Goal: Task Accomplishment & Management: Use online tool/utility

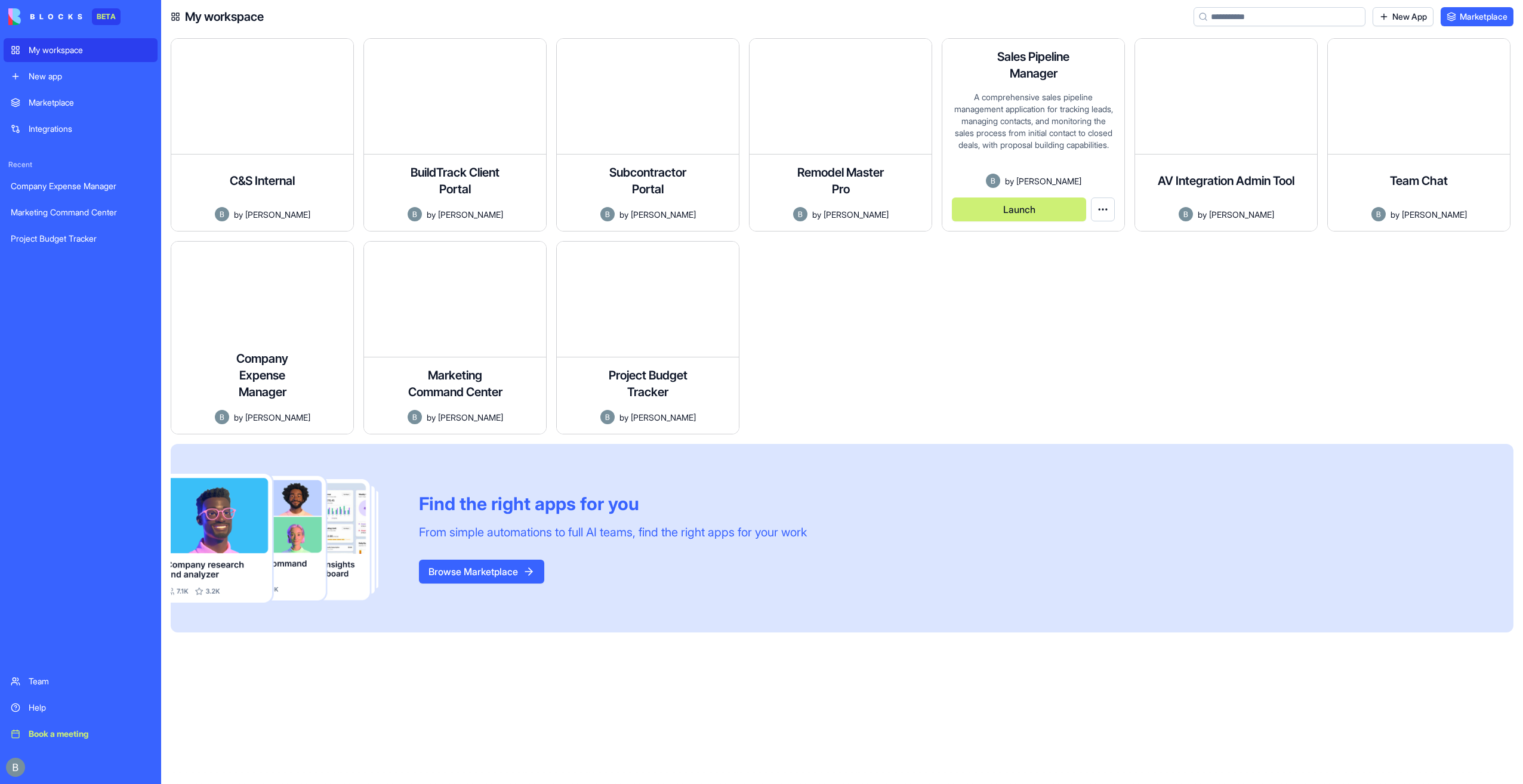
click at [1029, 209] on button "Launch" at bounding box center [1018, 210] width 134 height 24
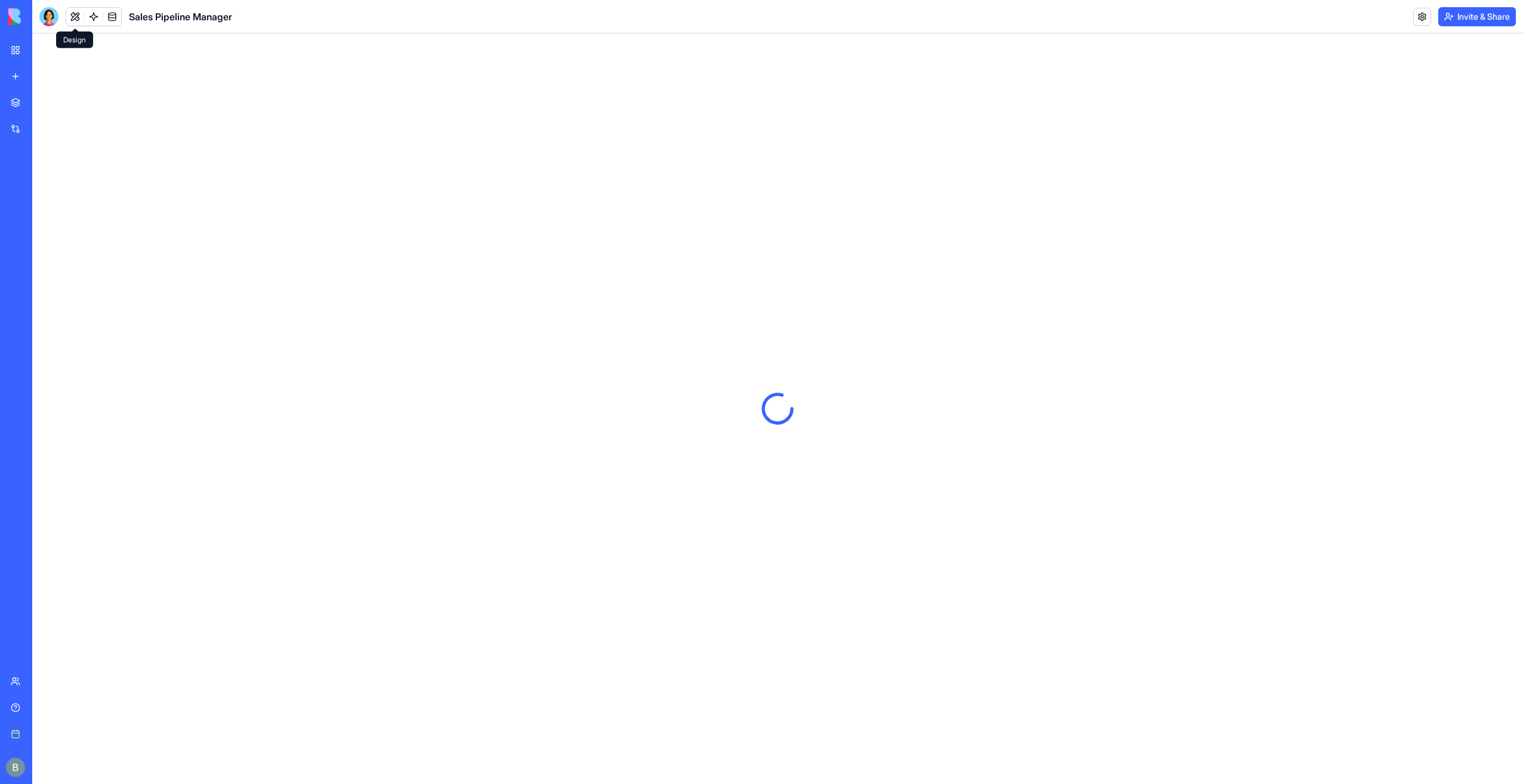
click at [75, 20] on button at bounding box center [75, 16] width 18 height 18
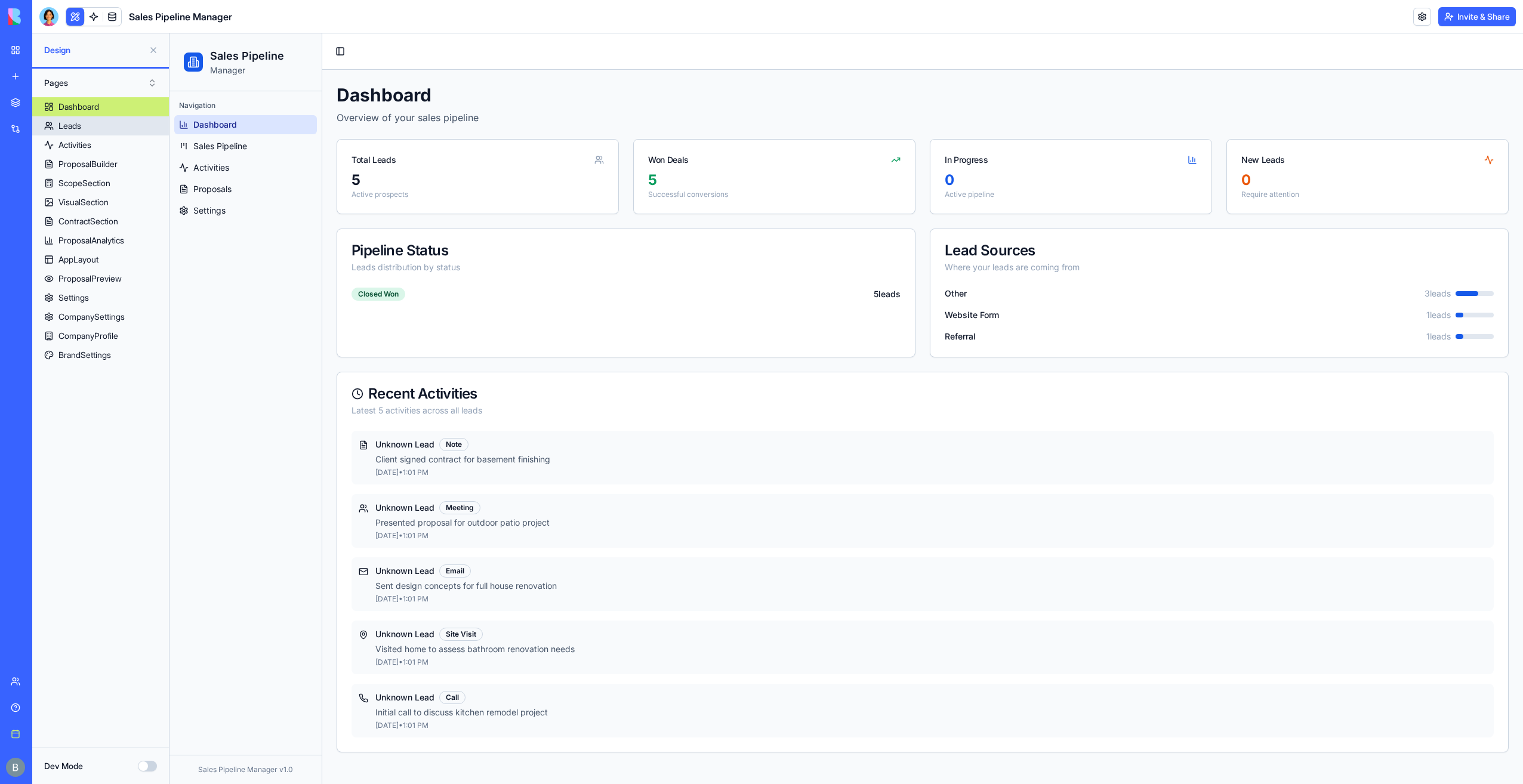
click at [117, 123] on link "Leads" at bounding box center [100, 126] width 136 height 19
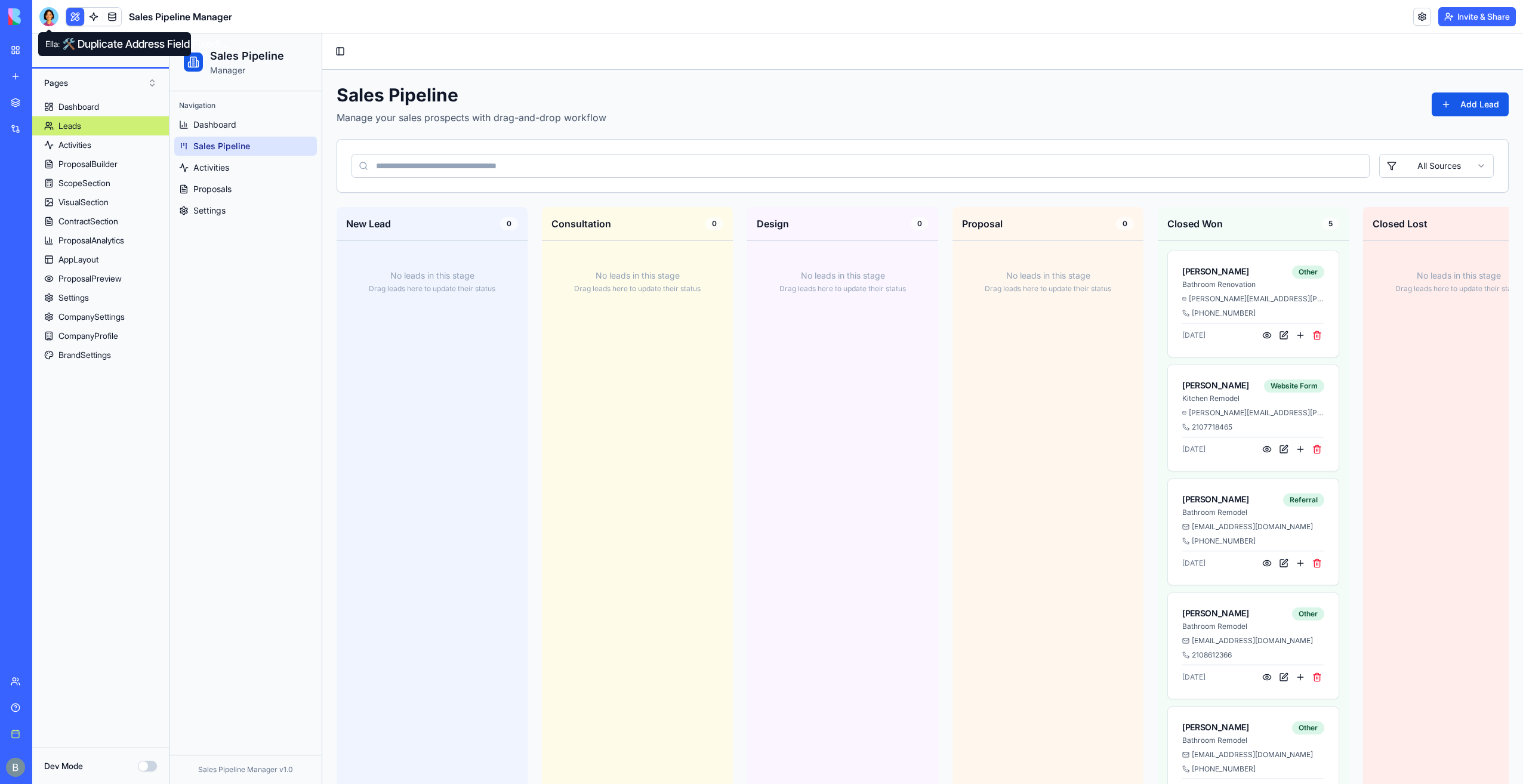
click at [51, 15] on div at bounding box center [49, 17] width 19 height 19
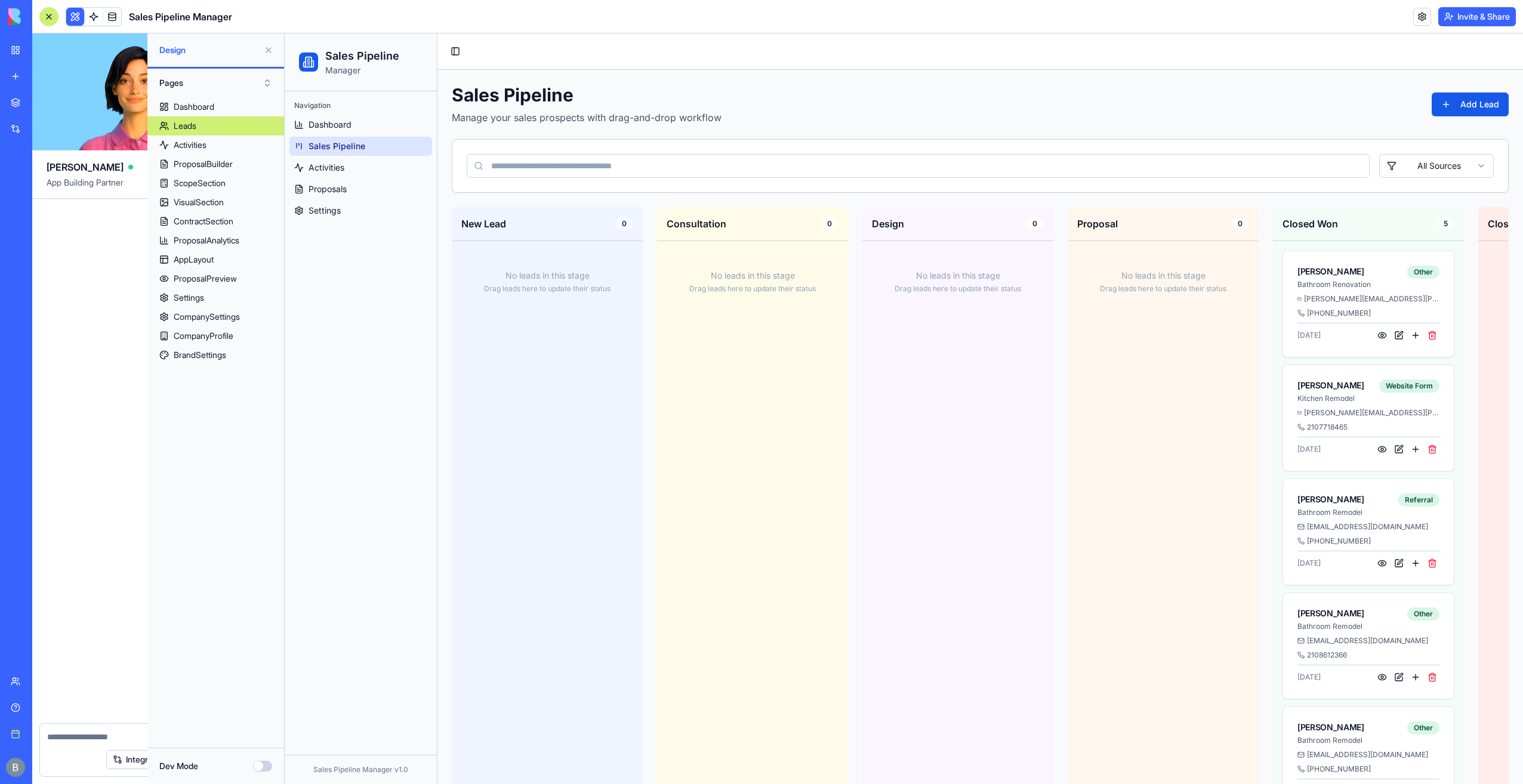
scroll to position [33567, 0]
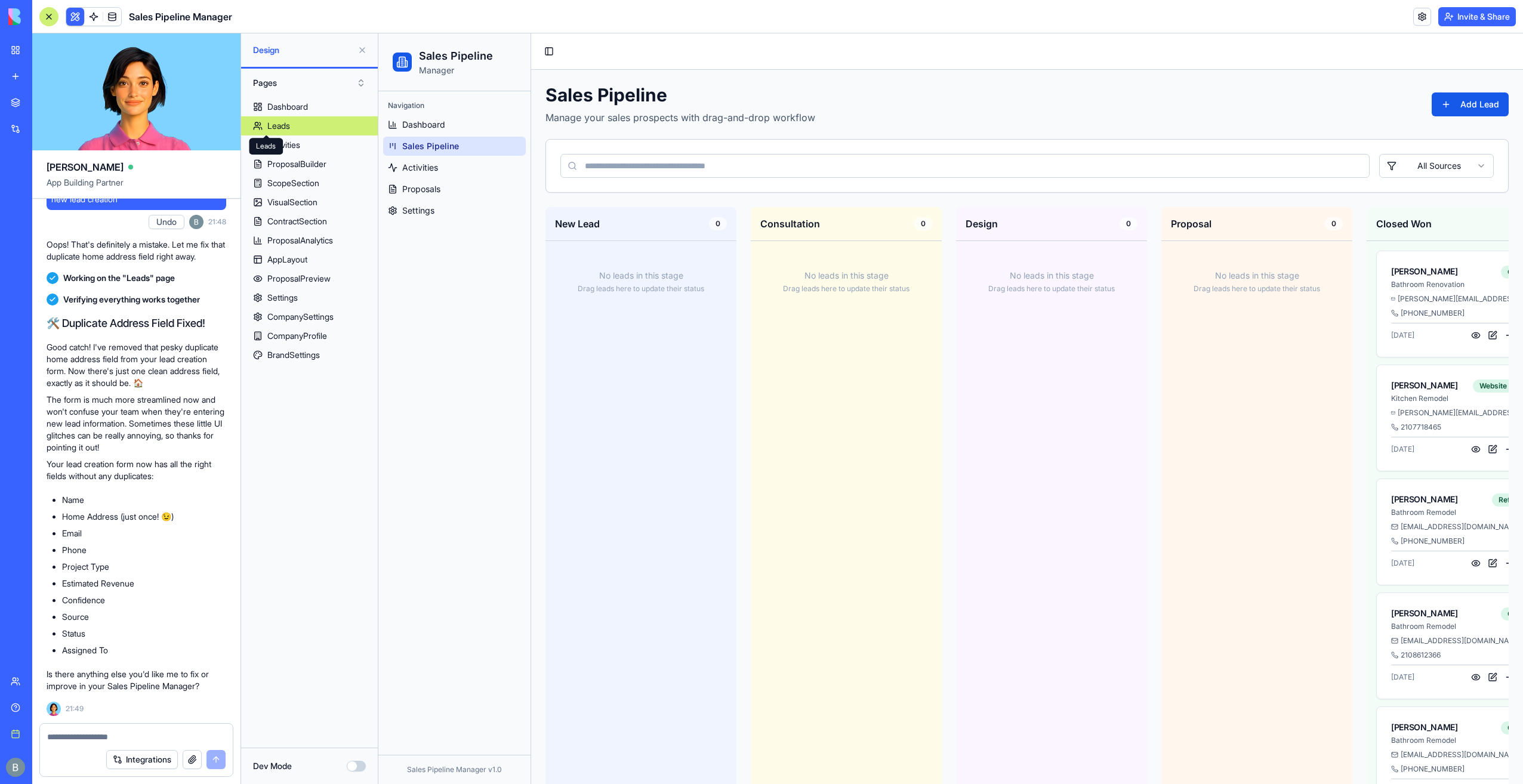
click at [93, 742] on textarea at bounding box center [136, 737] width 179 height 12
type textarea "*"
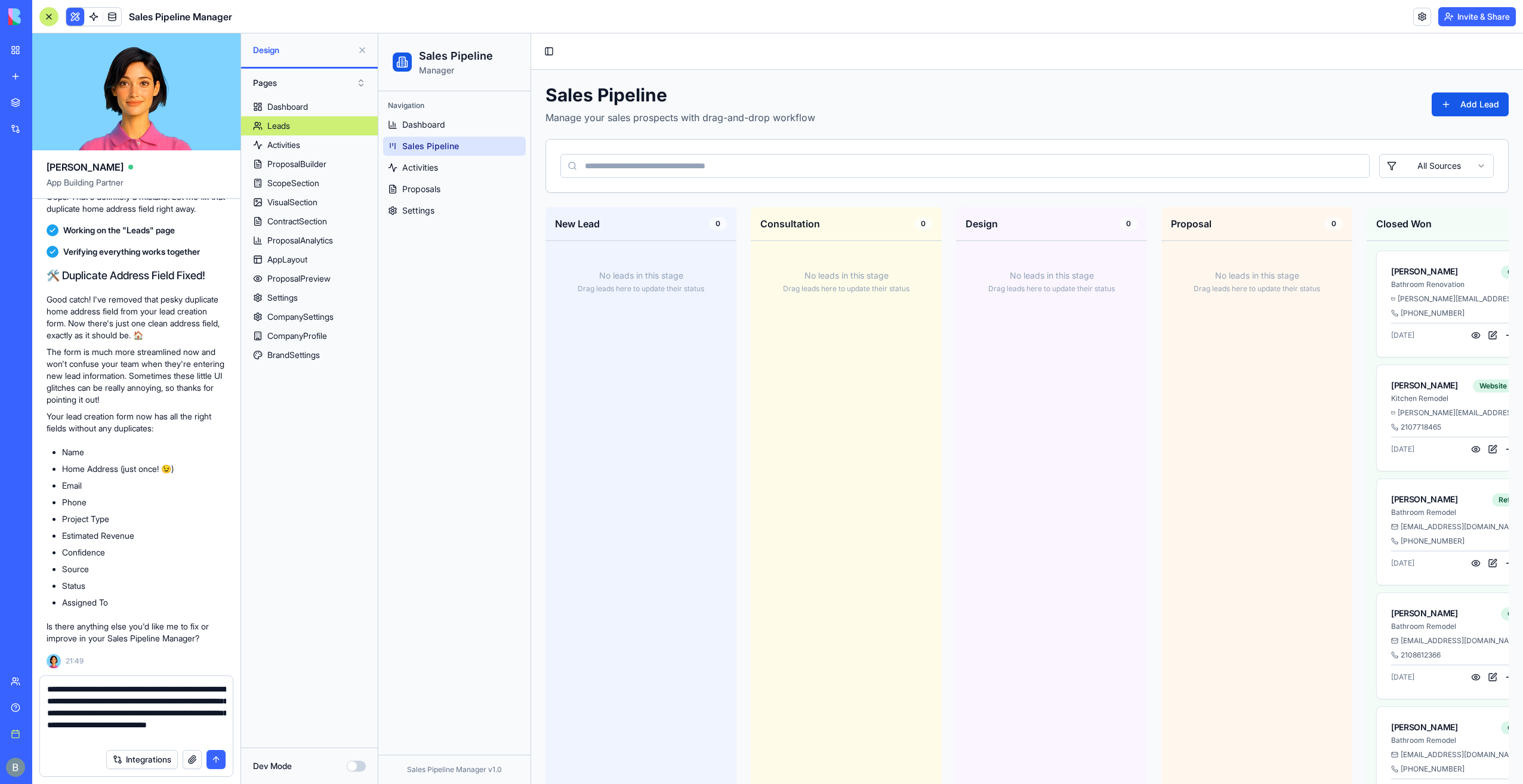
type textarea "**********"
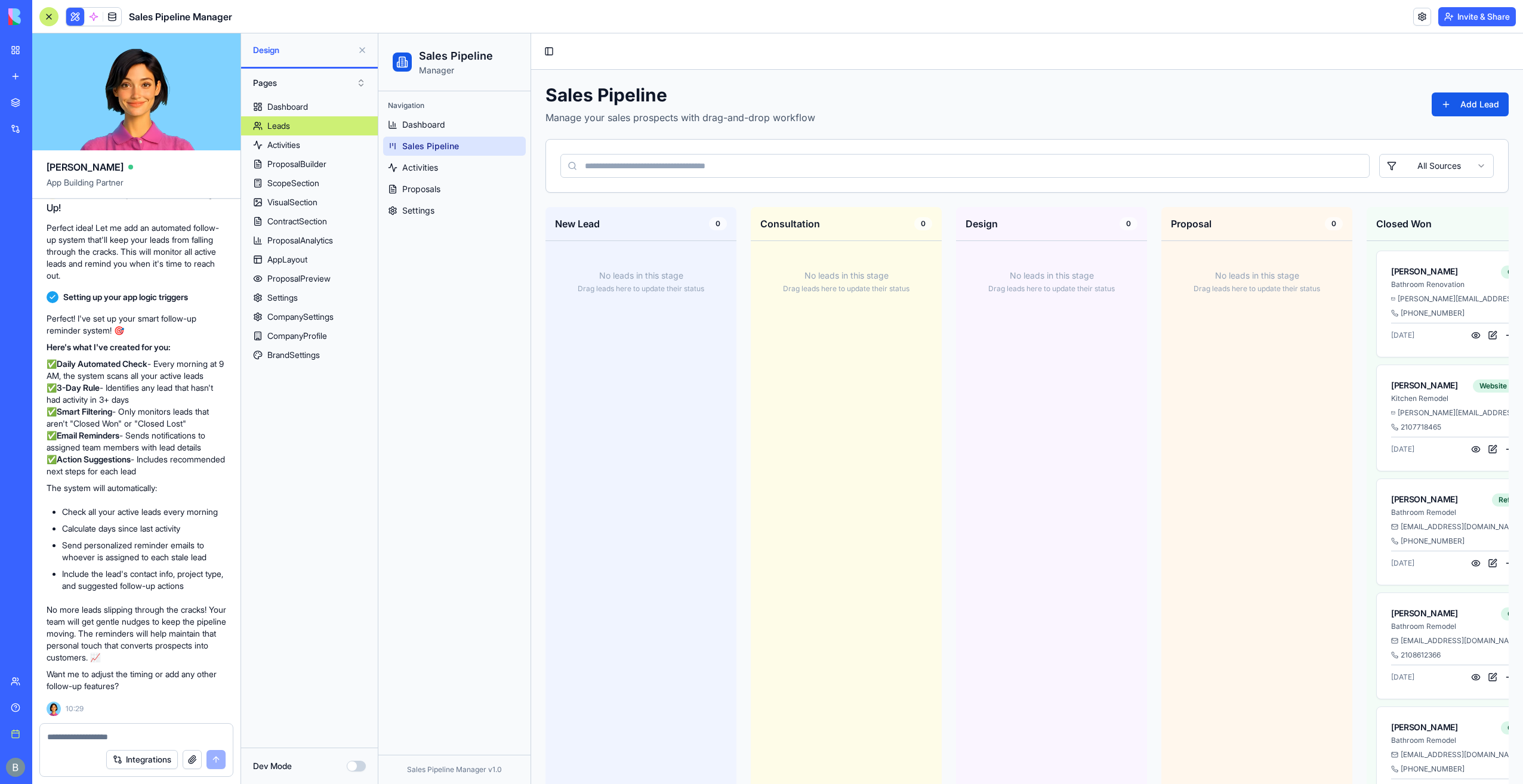
scroll to position [34235, 0]
click at [90, 13] on span at bounding box center [93, 16] width 33 height 33
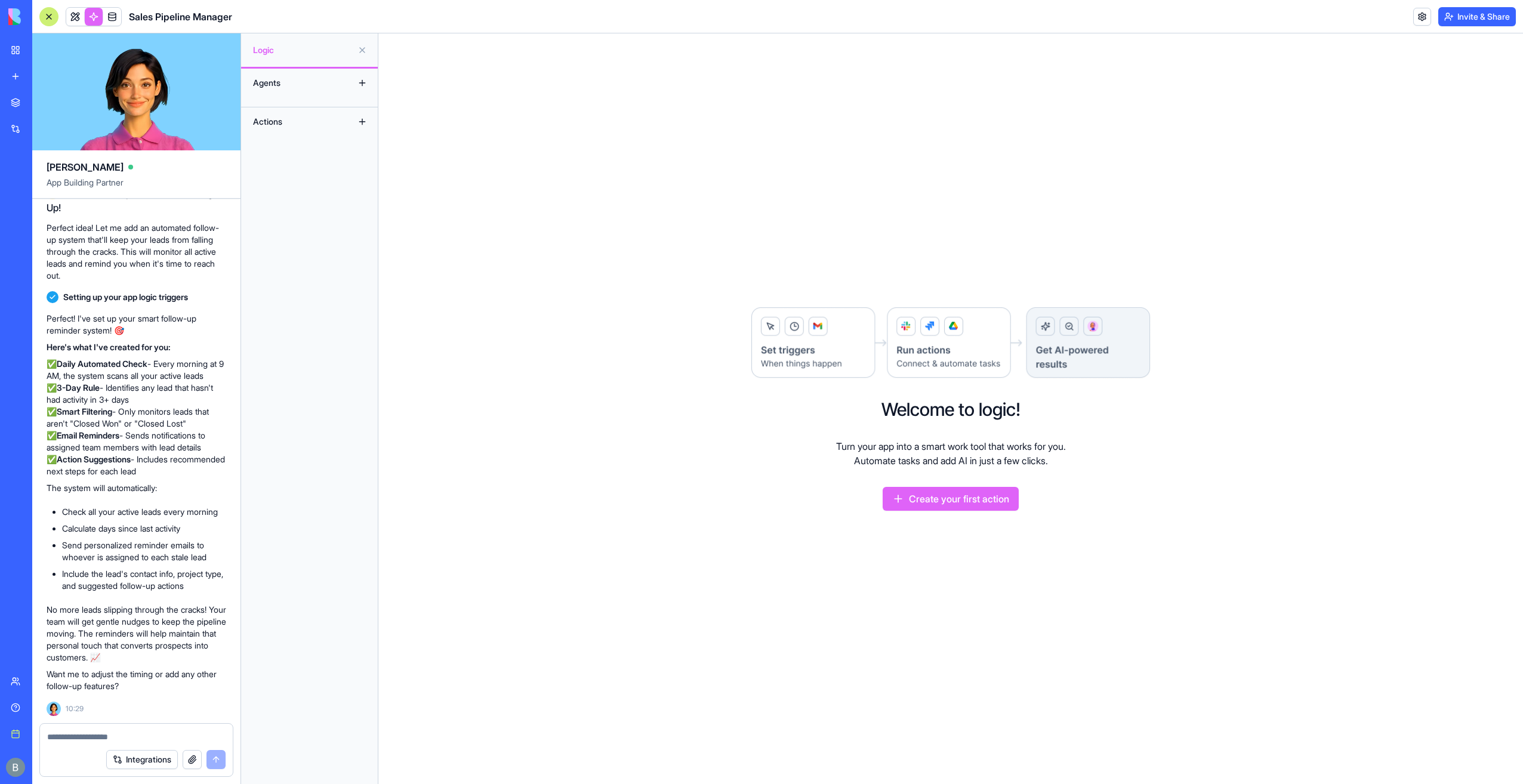
click at [322, 84] on div "Agents" at bounding box center [294, 83] width 96 height 19
click at [343, 118] on div "Actions" at bounding box center [309, 122] width 136 height 29
click at [365, 123] on button at bounding box center [362, 122] width 19 height 19
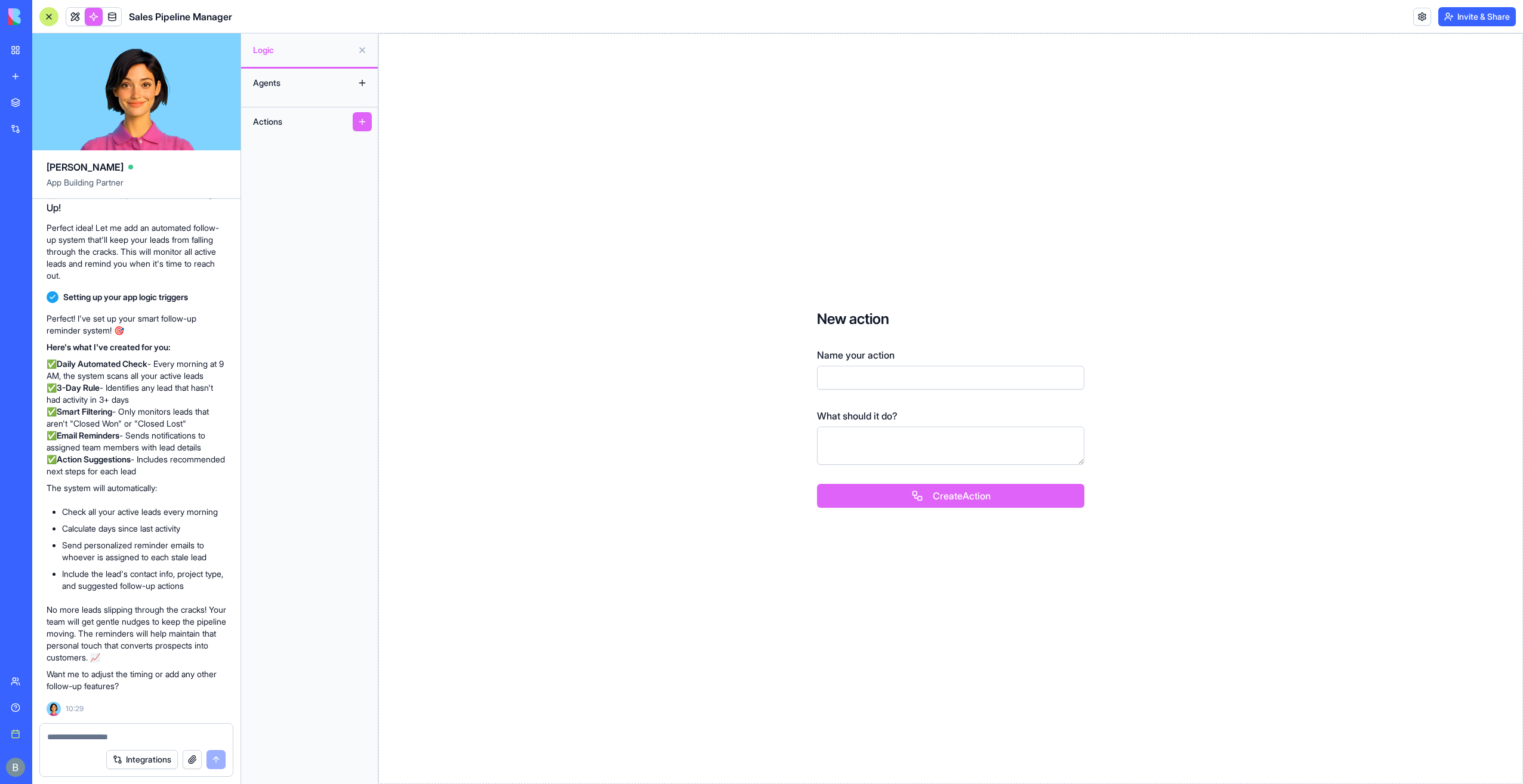
click at [357, 94] on div "Agents" at bounding box center [309, 83] width 136 height 29
click at [359, 87] on button at bounding box center [362, 83] width 19 height 19
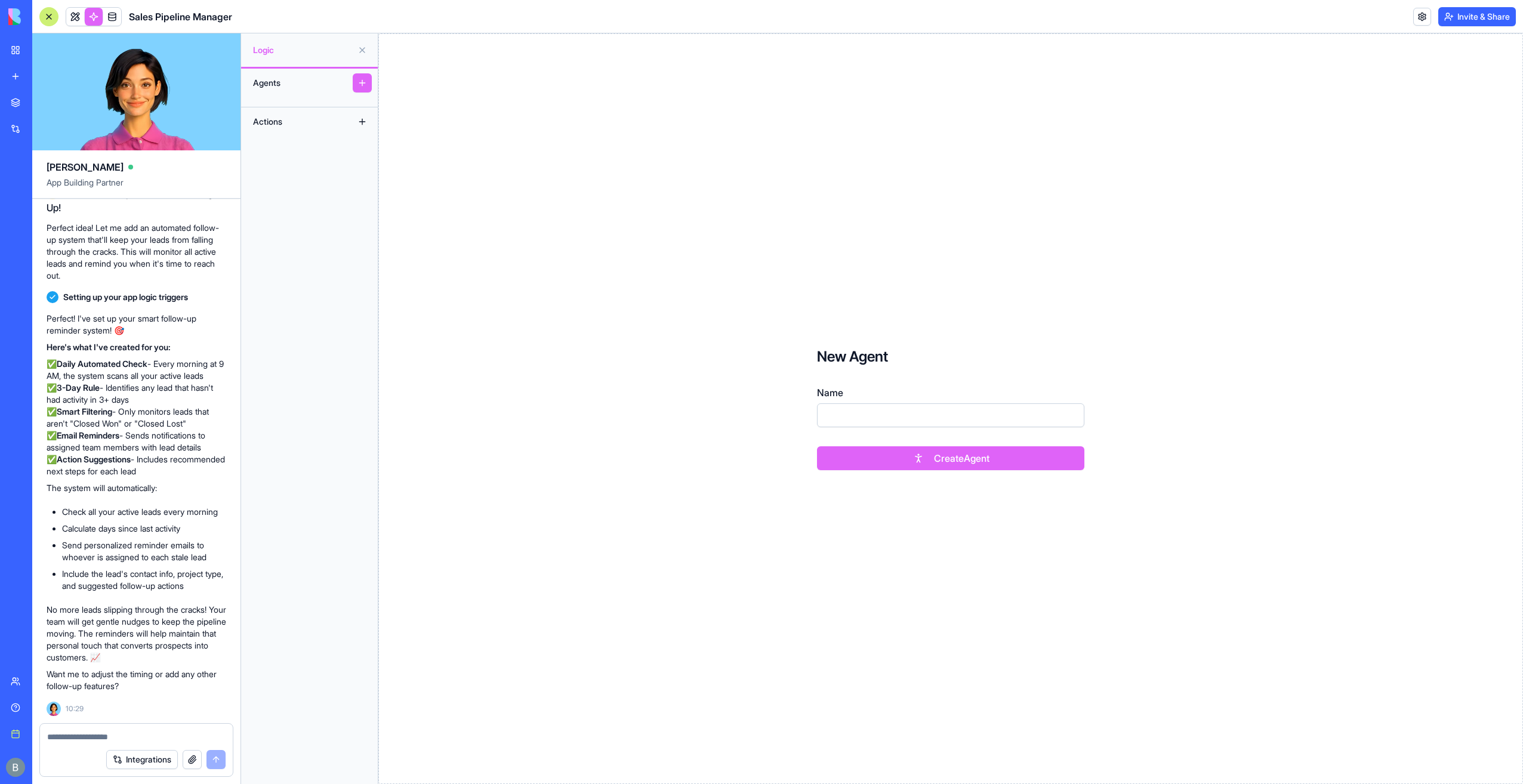
click at [303, 56] on div "Logic" at bounding box center [309, 50] width 136 height 33
click at [265, 83] on div "Agents" at bounding box center [294, 83] width 96 height 19
click at [131, 727] on div at bounding box center [136, 734] width 193 height 19
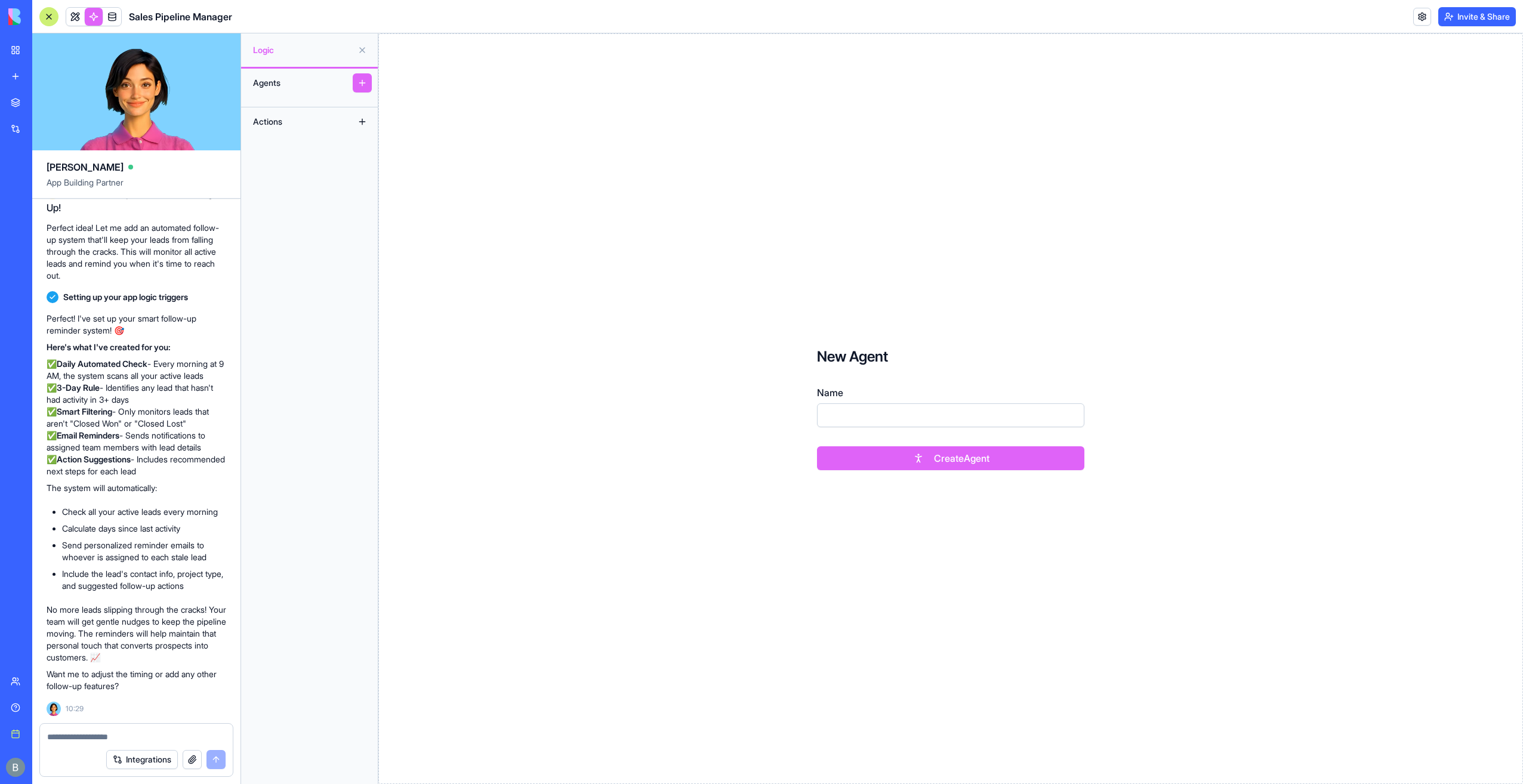
click at [127, 737] on textarea at bounding box center [137, 737] width 179 height 12
type textarea "**********"
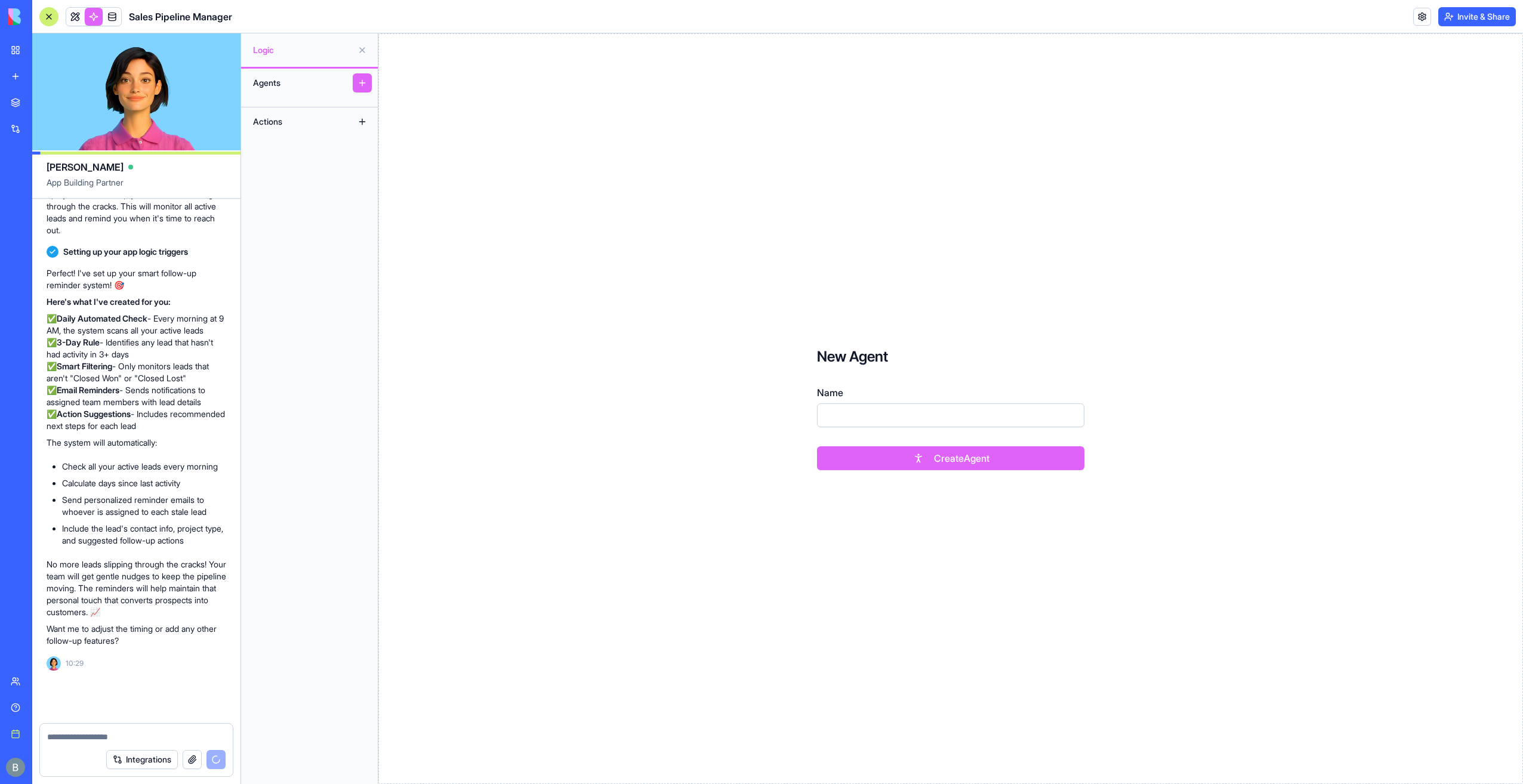
scroll to position [34280, 0]
click at [74, 16] on link at bounding box center [75, 16] width 18 height 18
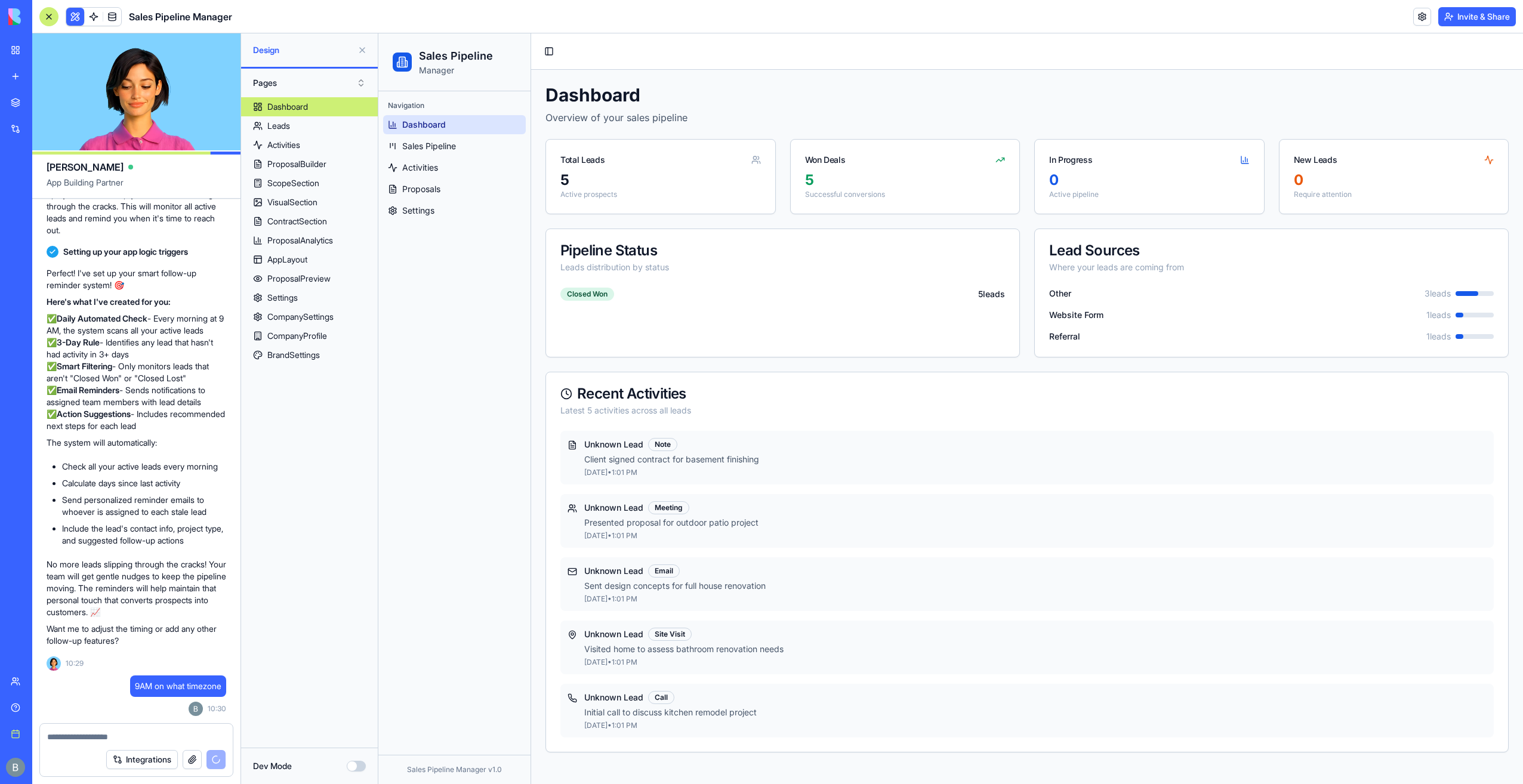
scroll to position [34581, 0]
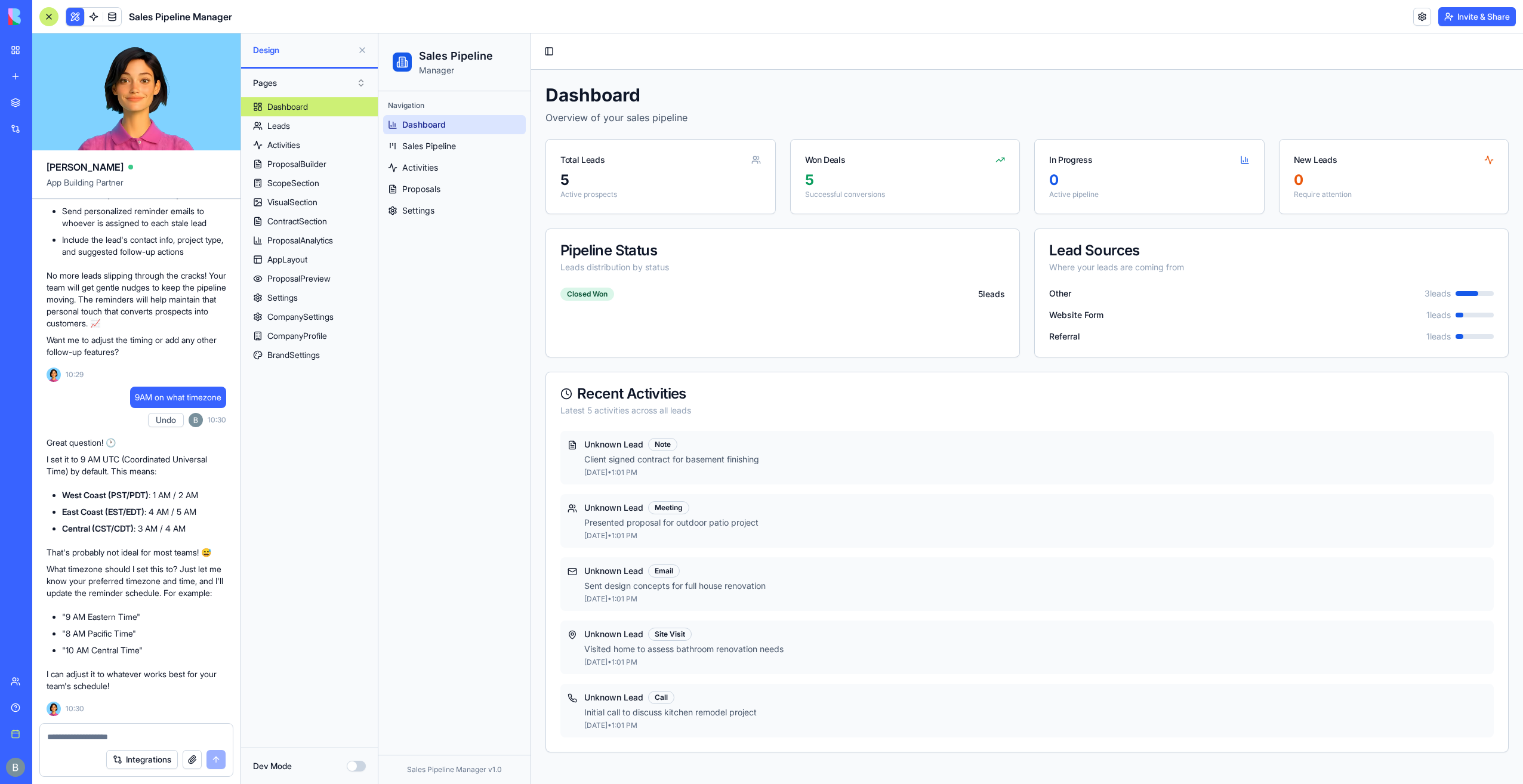
click at [141, 731] on div at bounding box center [136, 734] width 193 height 19
drag, startPoint x: 141, startPoint y: 731, endPoint x: 83, endPoint y: 731, distance: 58.0
click at [83, 731] on div at bounding box center [136, 734] width 193 height 19
click at [83, 731] on textarea at bounding box center [137, 737] width 179 height 12
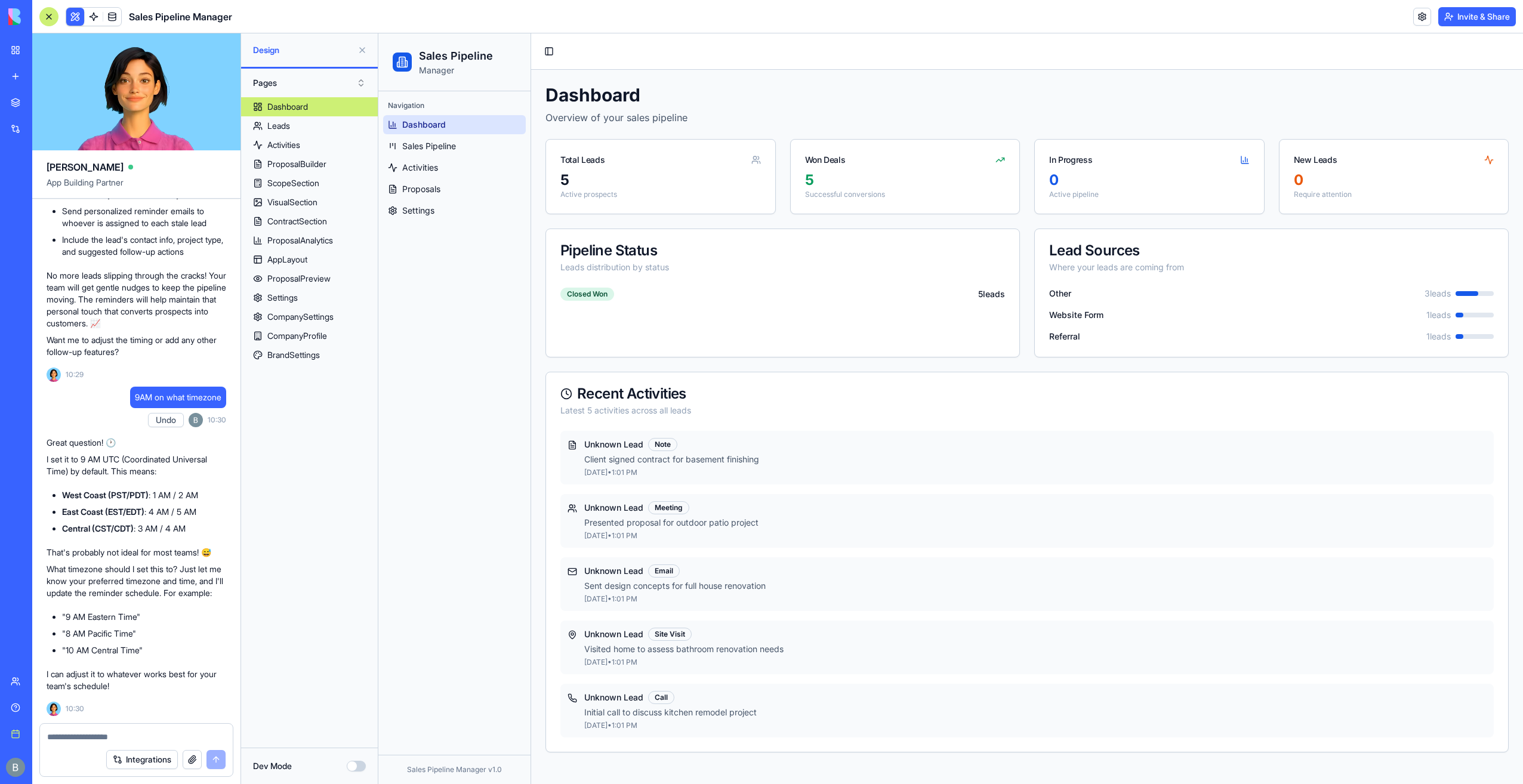
click at [68, 738] on textarea at bounding box center [137, 737] width 179 height 12
type textarea "**********"
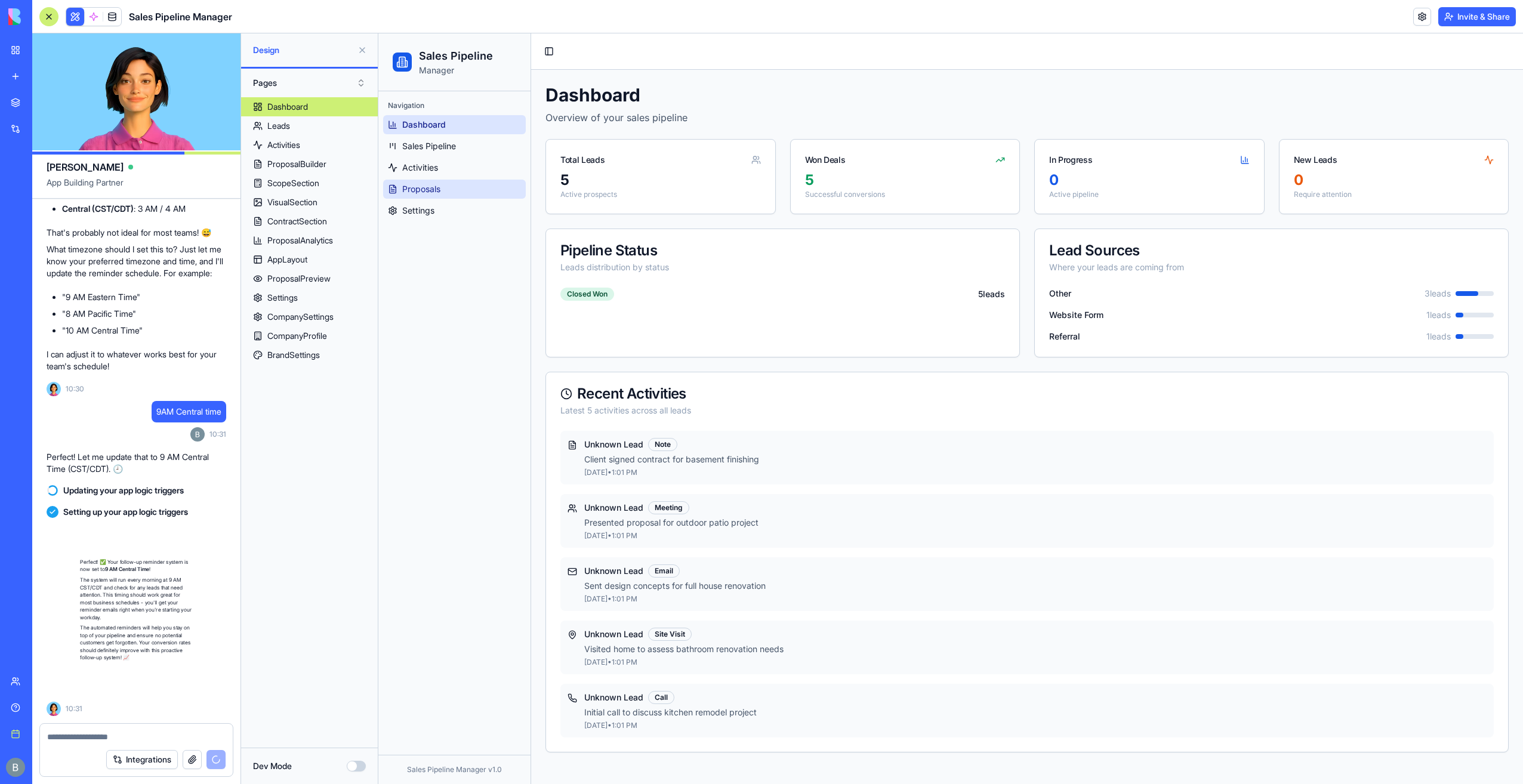
scroll to position [34901, 0]
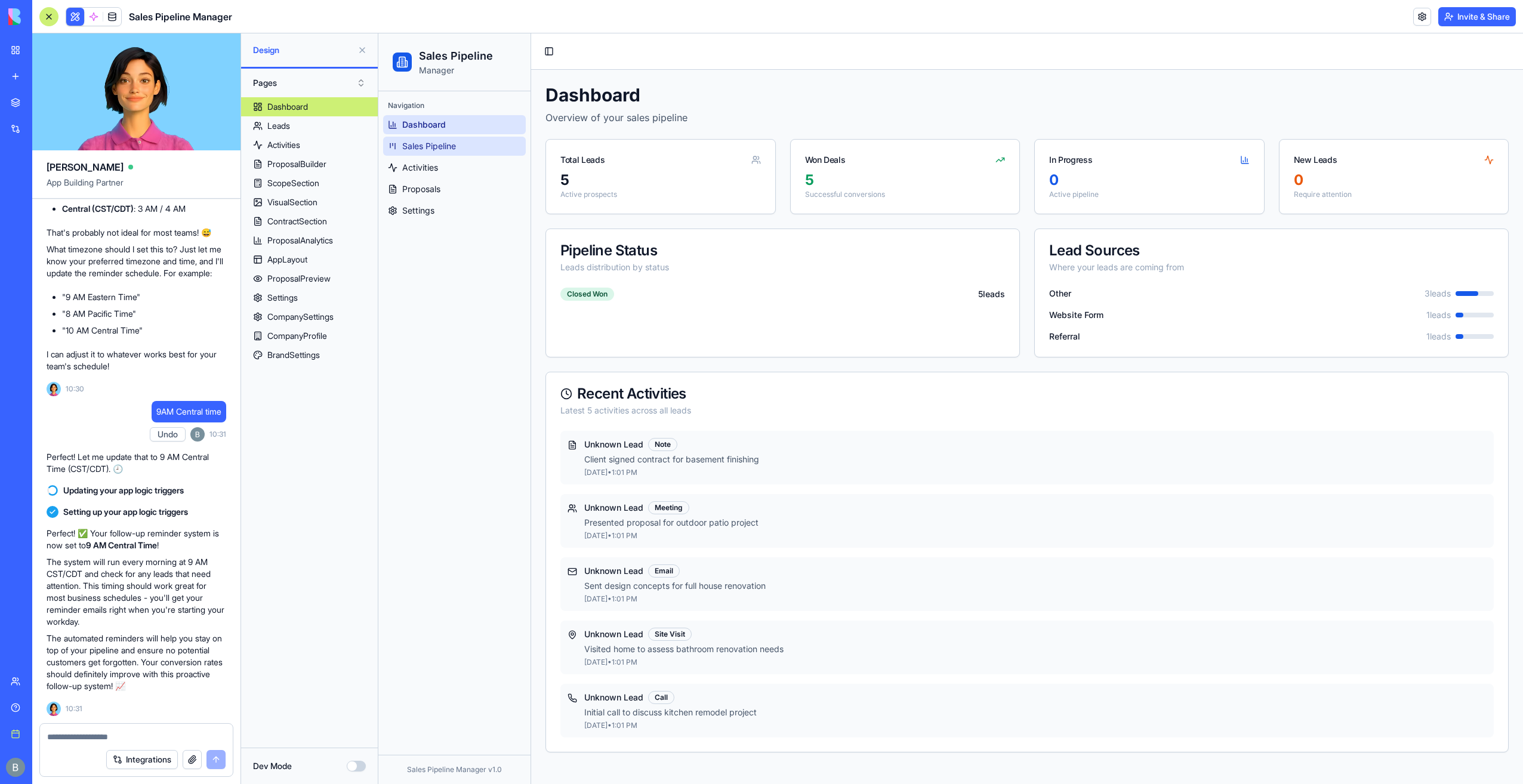
click at [426, 139] on link "Sales Pipeline" at bounding box center [454, 146] width 142 height 19
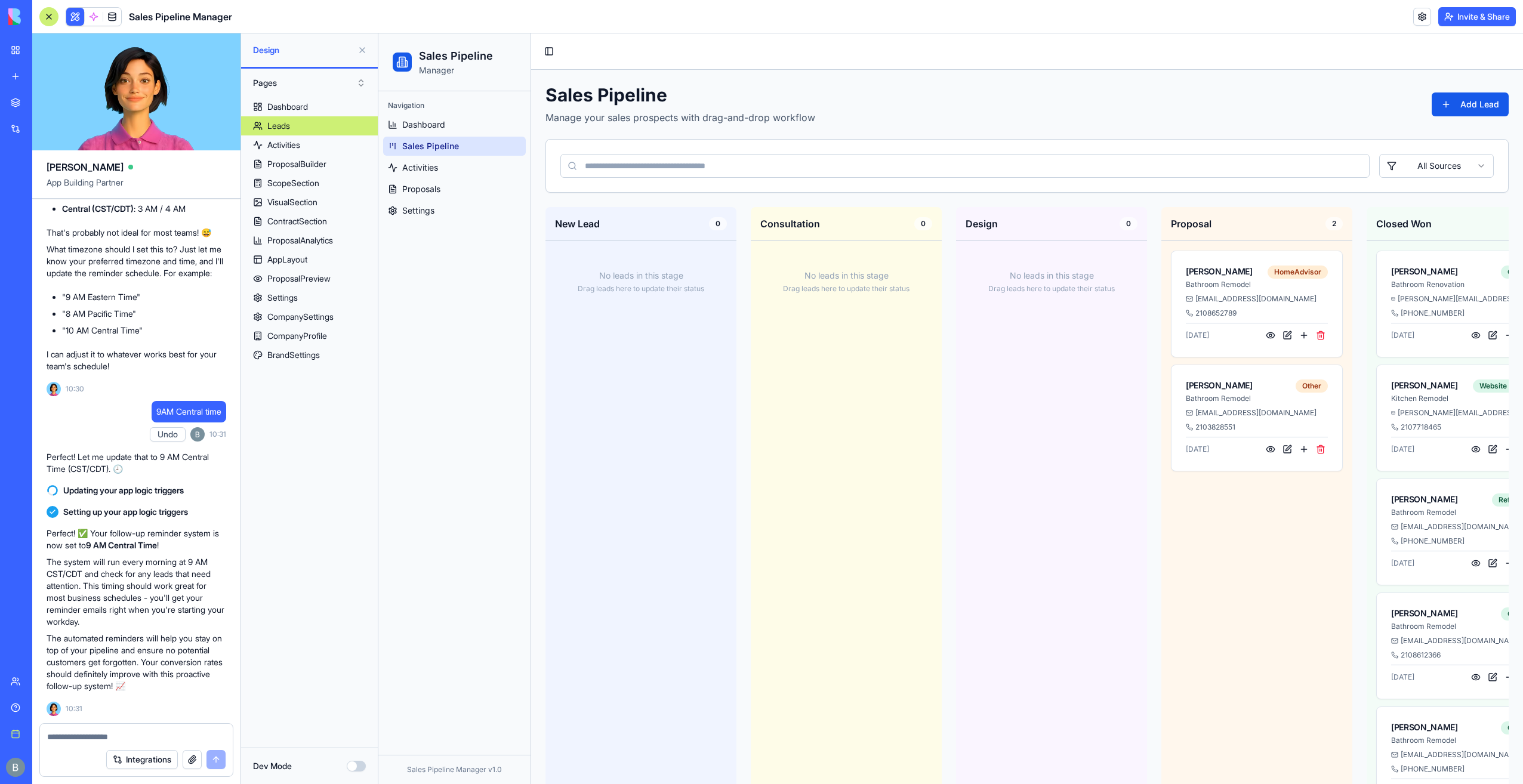
click at [119, 735] on textarea at bounding box center [137, 737] width 179 height 12
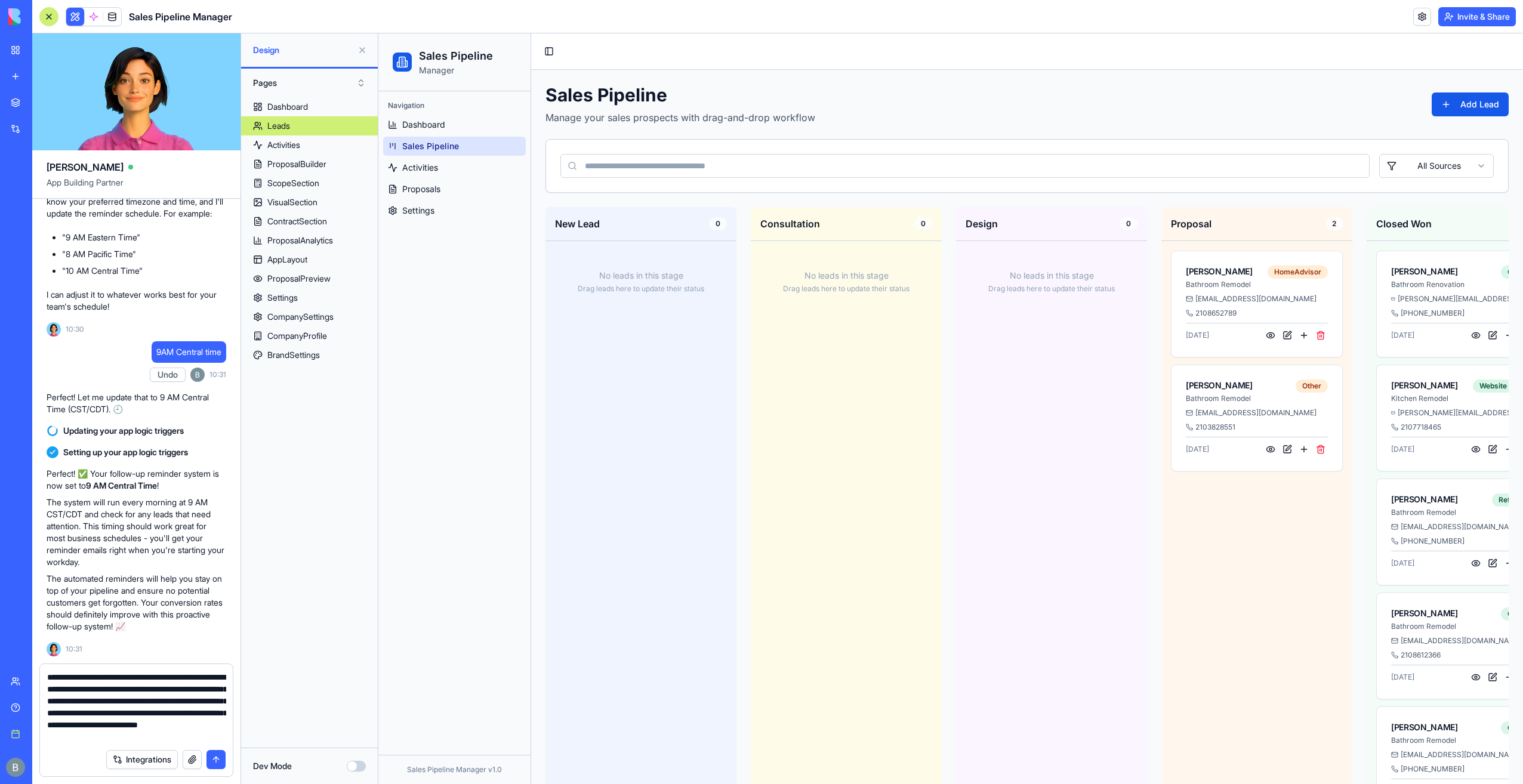
scroll to position [10, 0]
type textarea "**********"
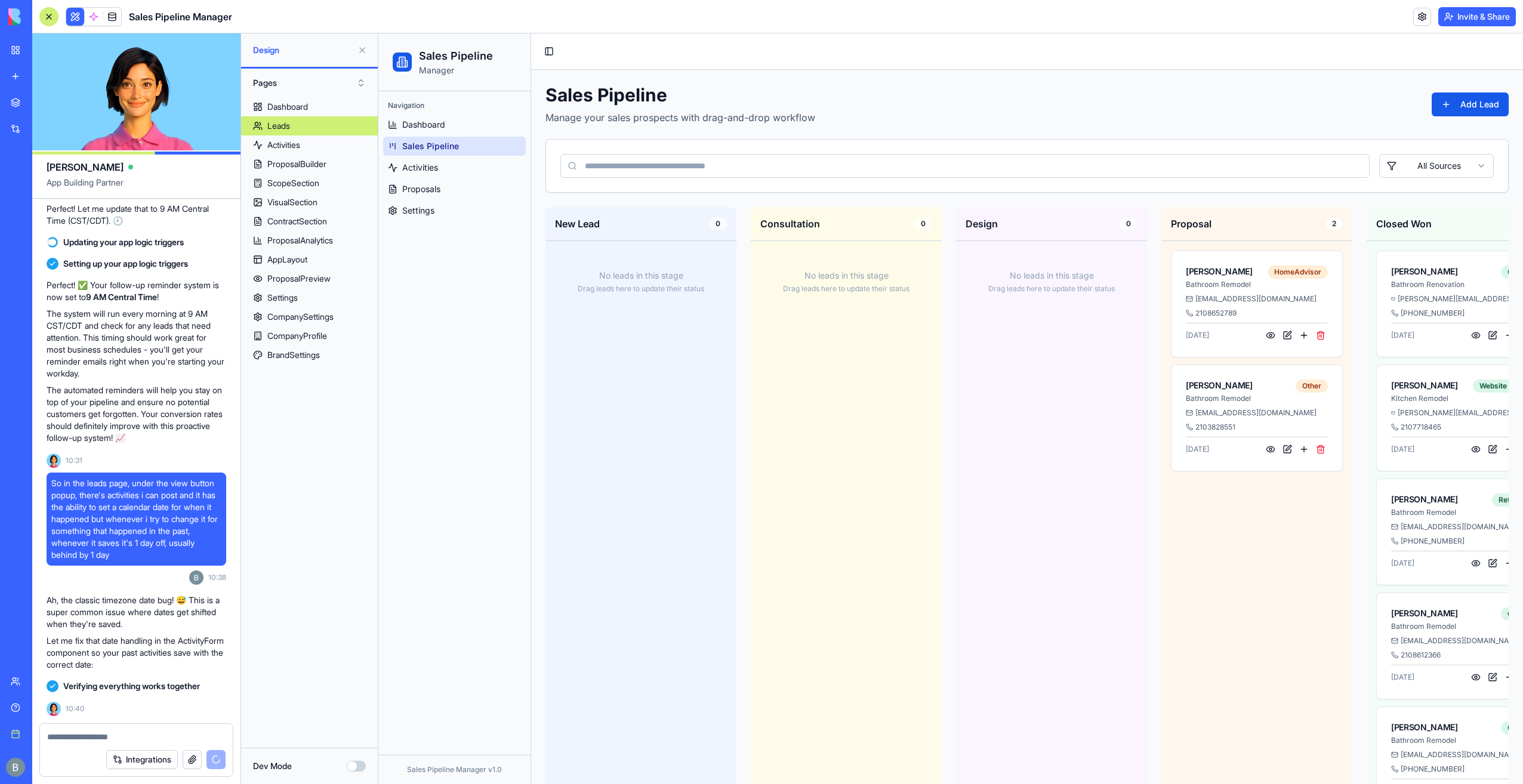
scroll to position [35276, 0]
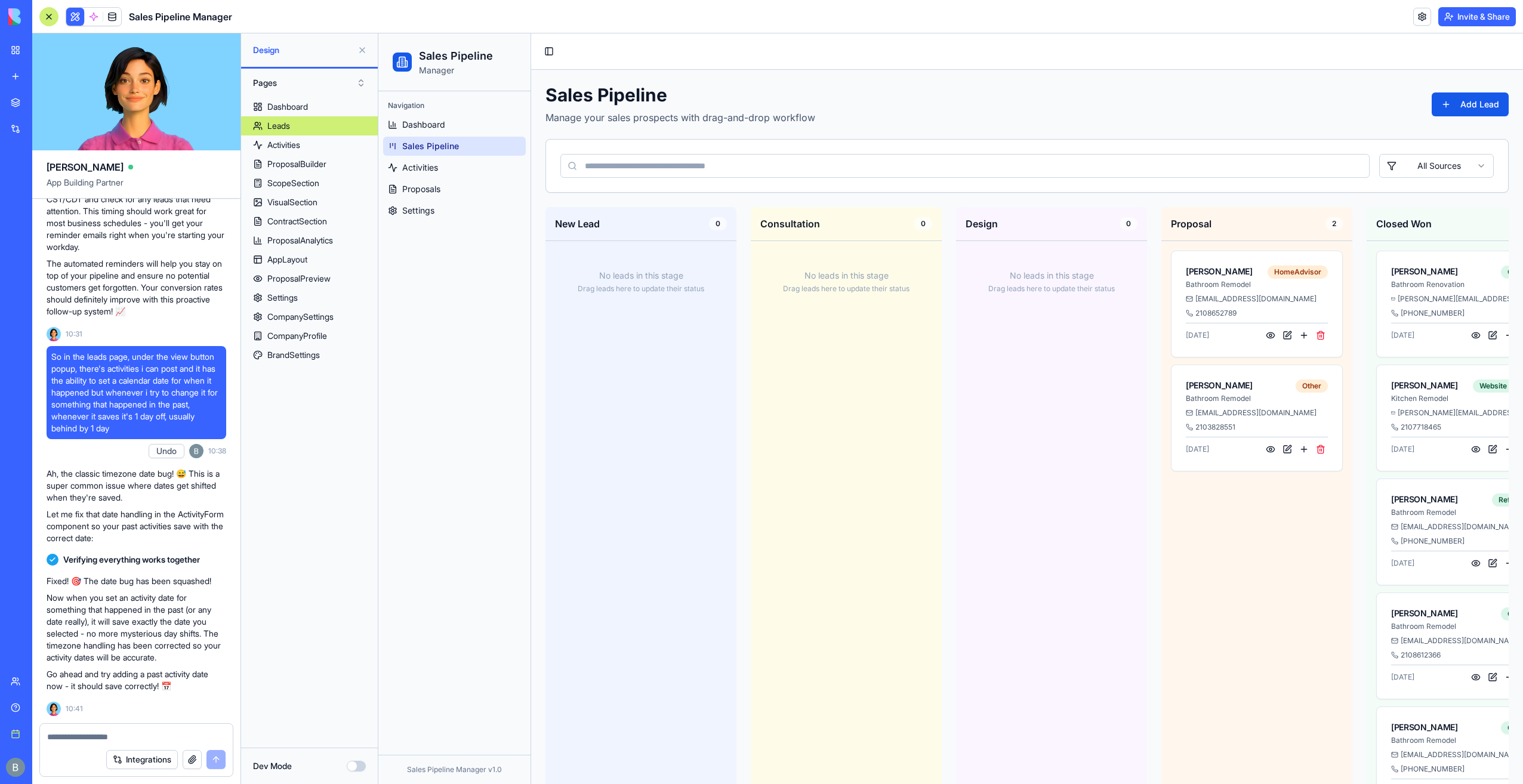
click at [127, 746] on div "Integrations" at bounding box center [136, 759] width 193 height 33
click at [127, 740] on textarea at bounding box center [137, 737] width 179 height 12
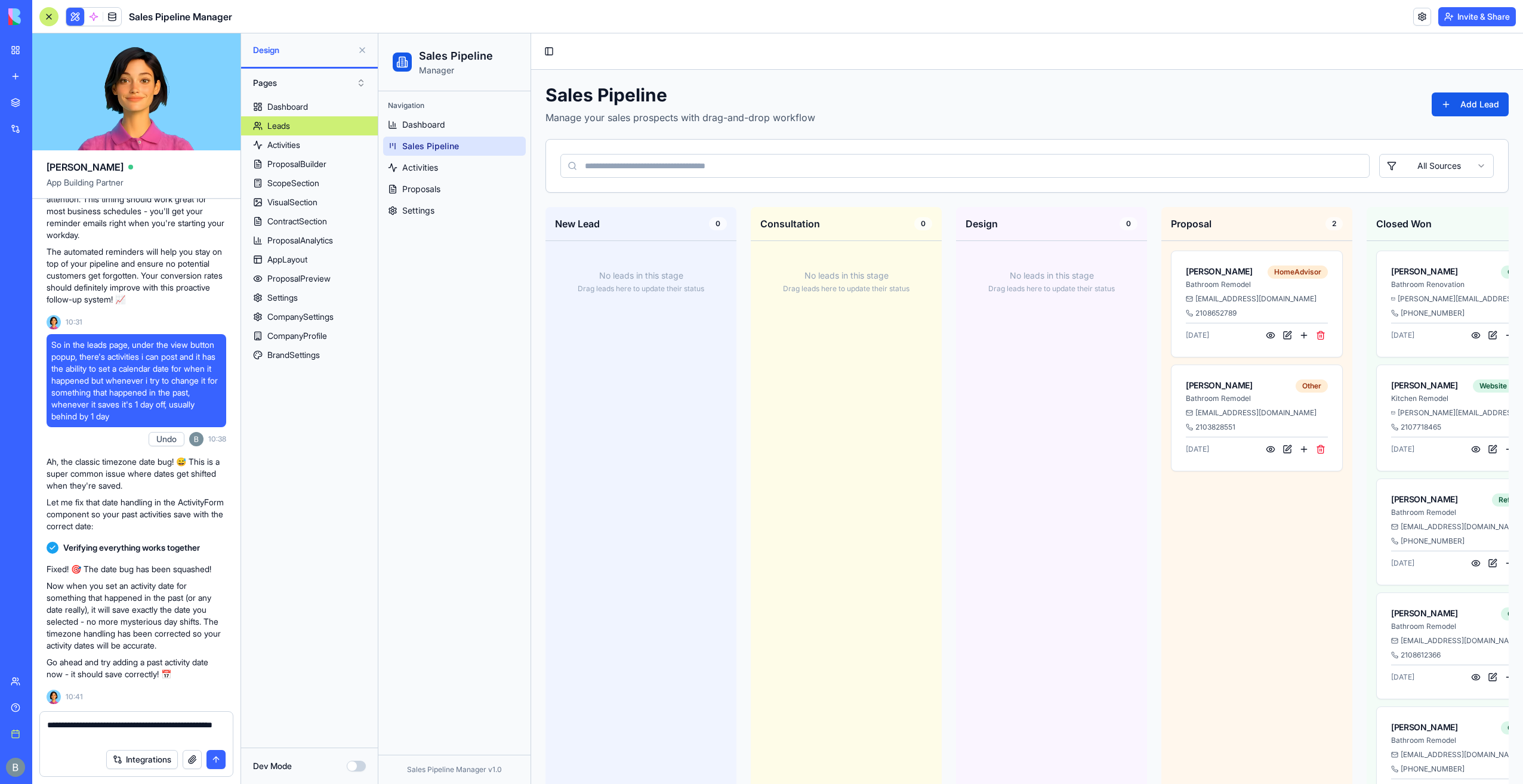
type textarea "**********"
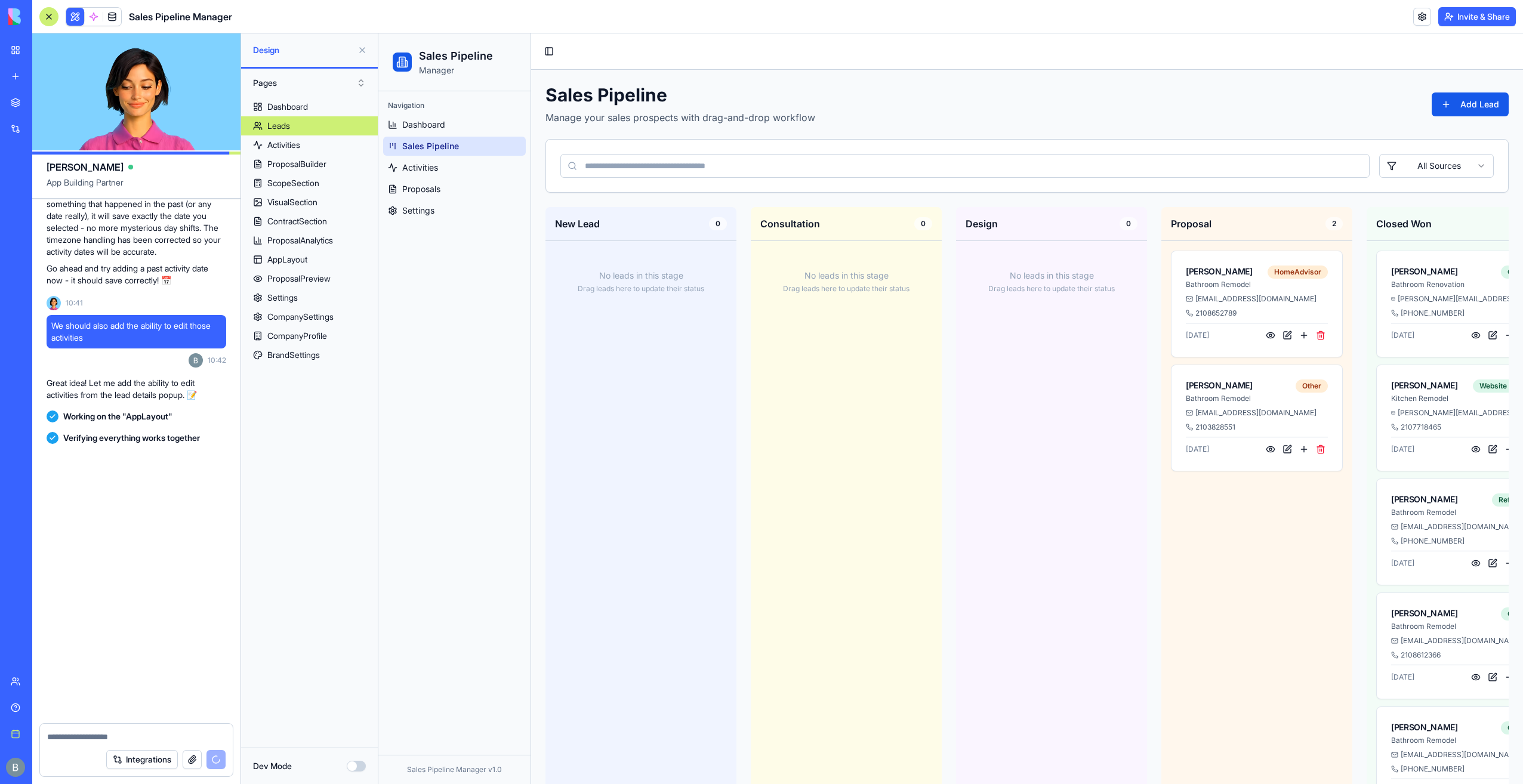
scroll to position [35705, 0]
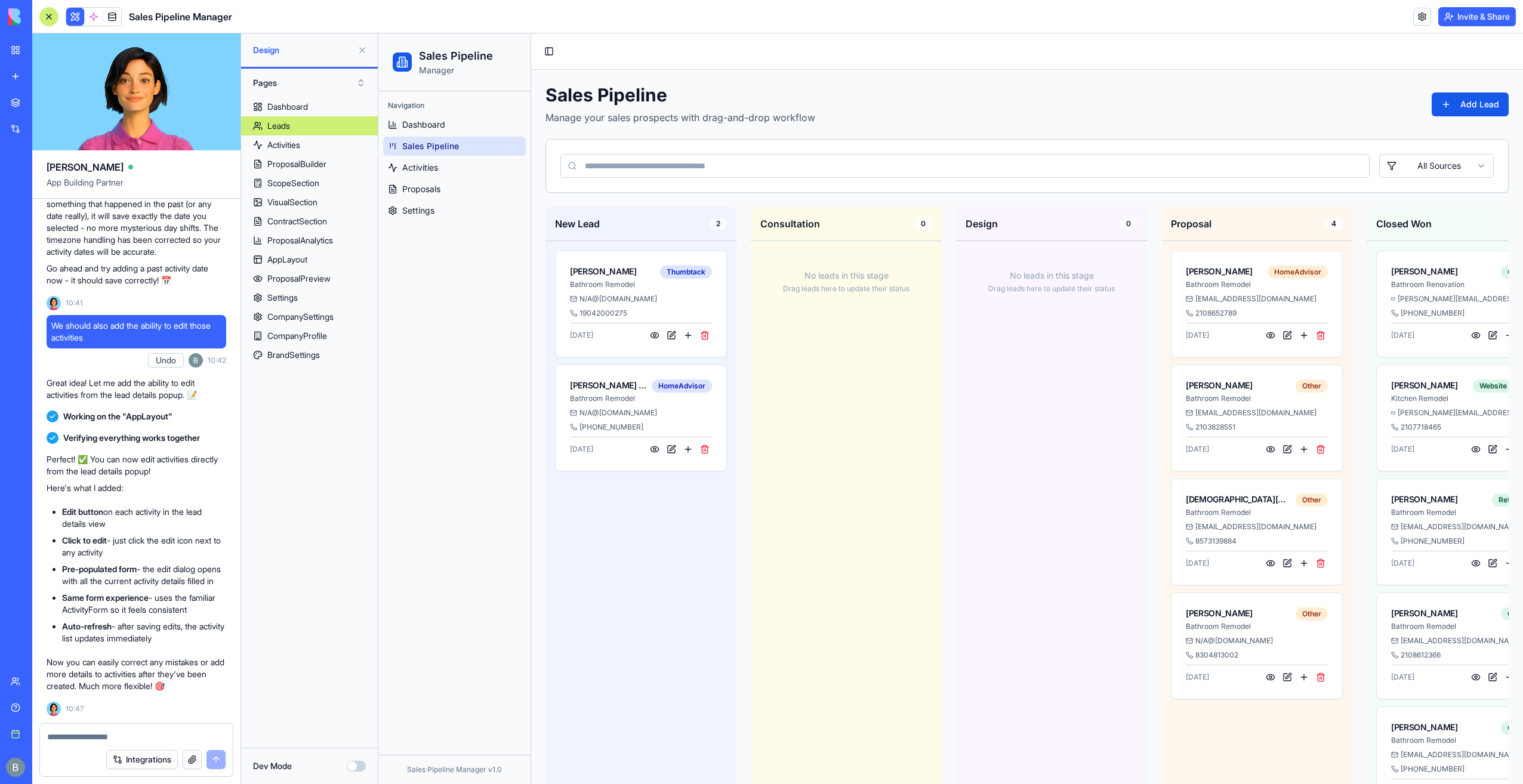
drag, startPoint x: 161, startPoint y: 718, endPoint x: 147, endPoint y: 729, distance: 17.8
click at [141, 731] on div at bounding box center [136, 734] width 193 height 19
click at [127, 740] on textarea at bounding box center [137, 737] width 179 height 12
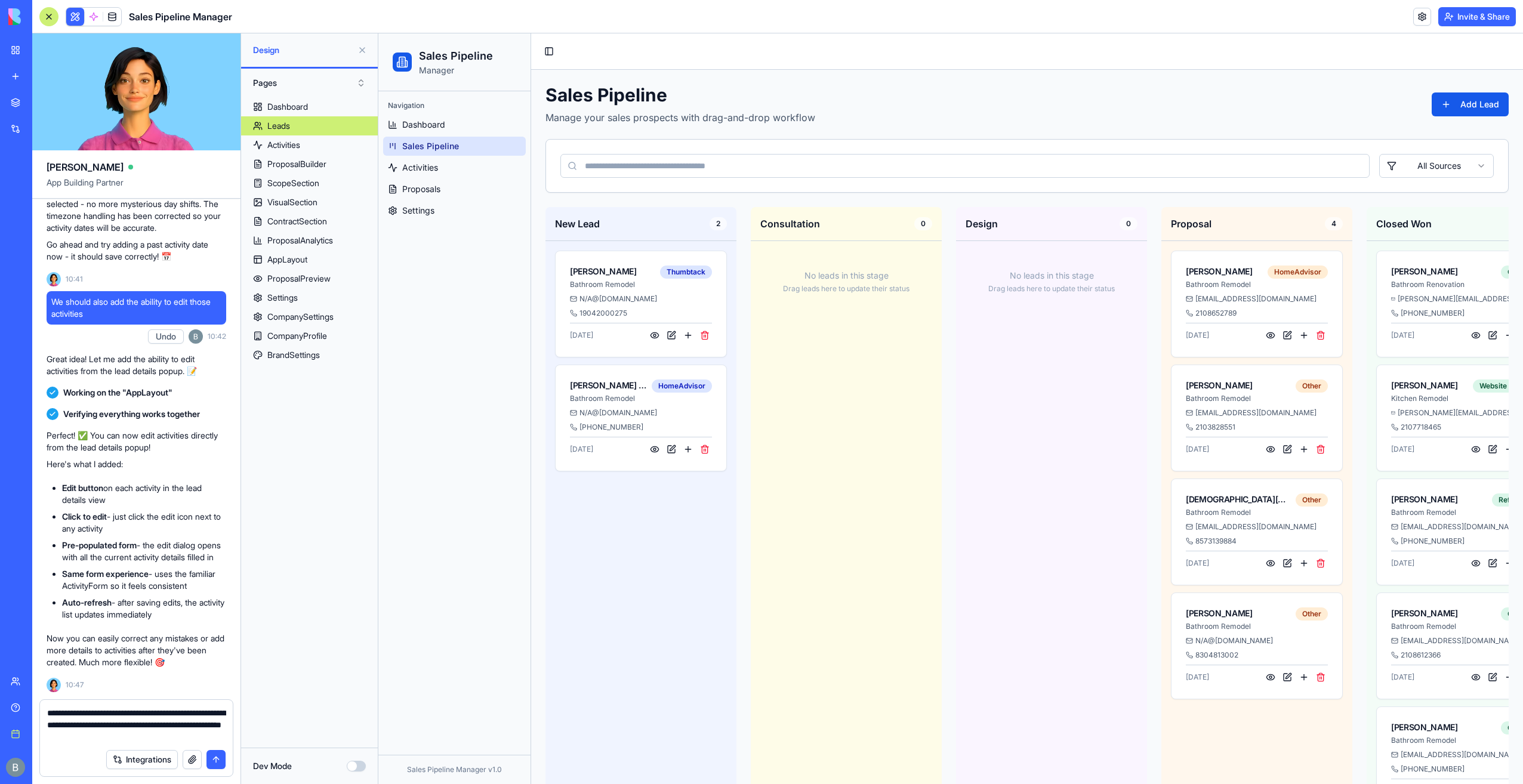
type textarea "**********"
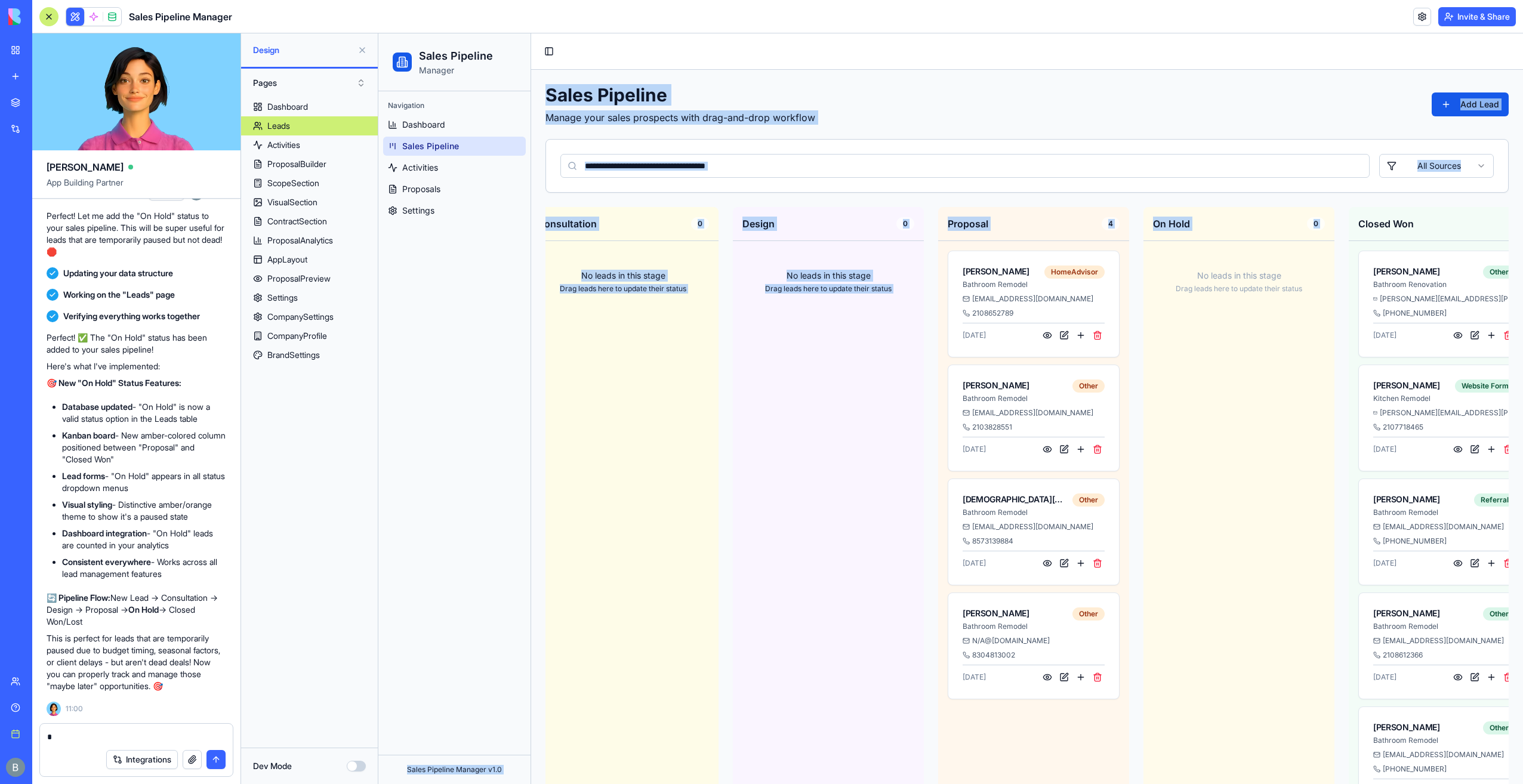
scroll to position [0, 0]
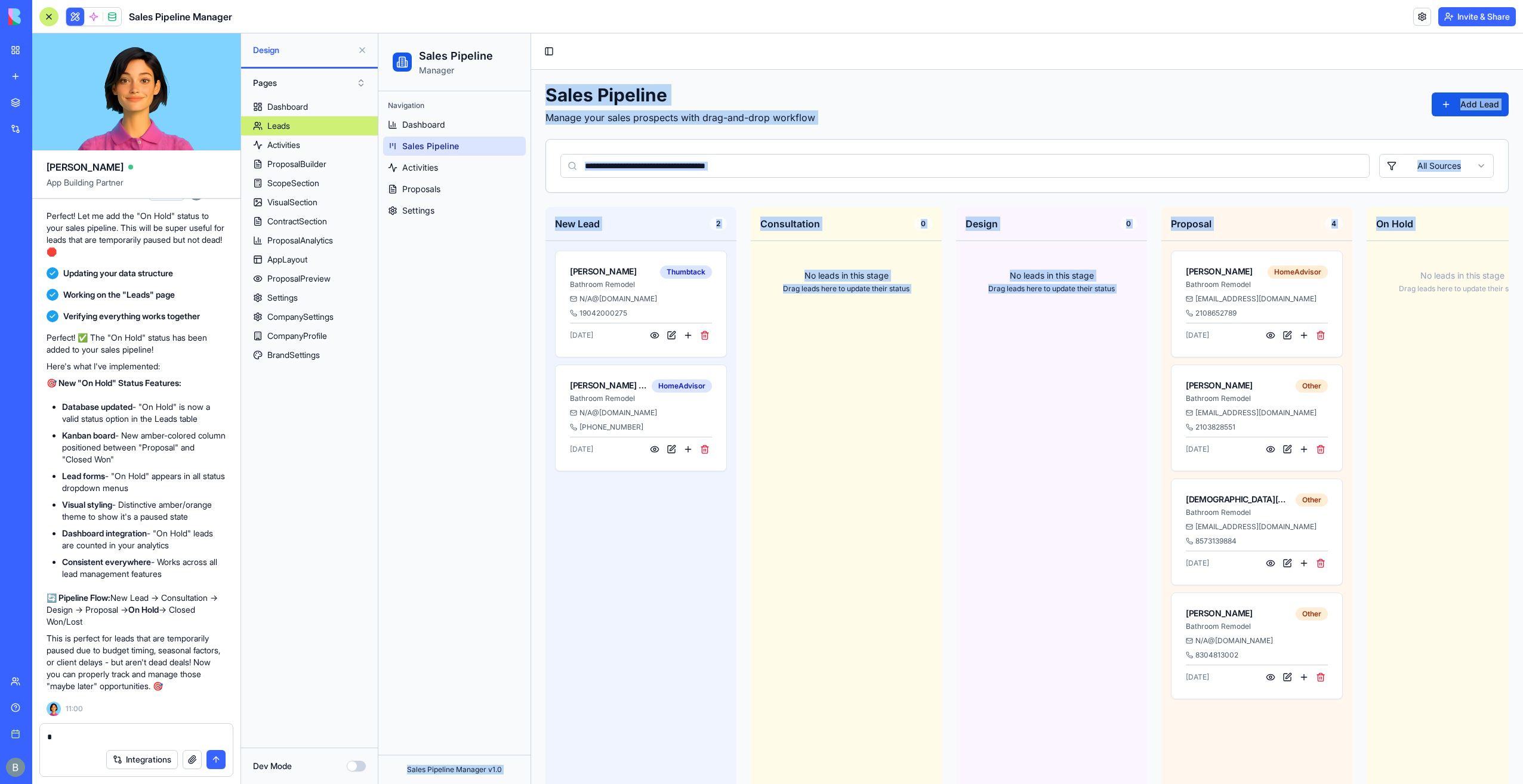
drag, startPoint x: 1389, startPoint y: 268, endPoint x: 643, endPoint y: 222, distance: 747.4
click at [525, 233] on div "Sales Pipeline Manager Navigation Dashboard Sales Pipeline Activities Proposals…" at bounding box center [950, 554] width 1144 height 1041
click at [729, 215] on div "New Lead 2" at bounding box center [641, 224] width 191 height 34
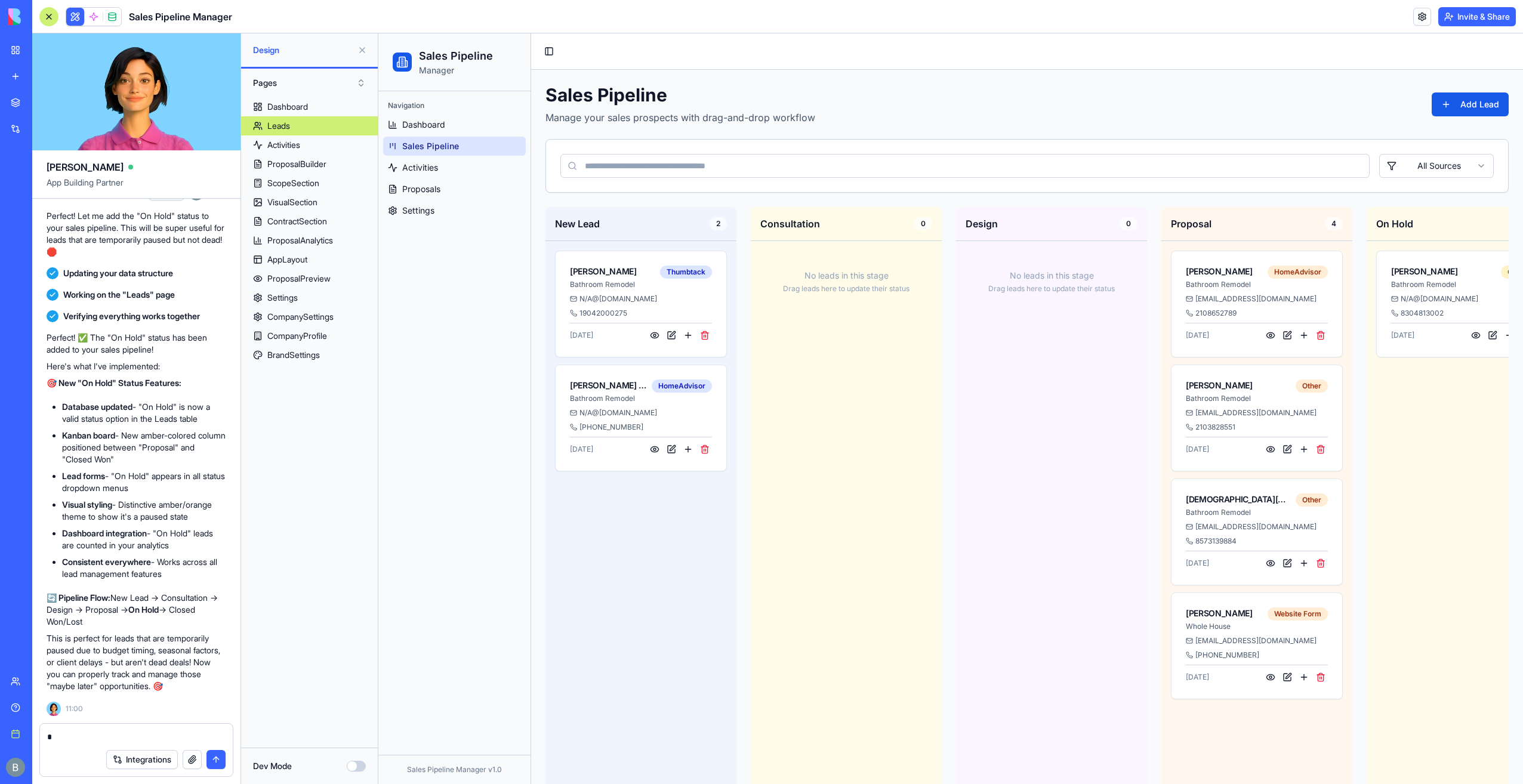
click at [165, 728] on div at bounding box center [136, 734] width 193 height 19
click at [150, 742] on textarea at bounding box center [137, 737] width 179 height 12
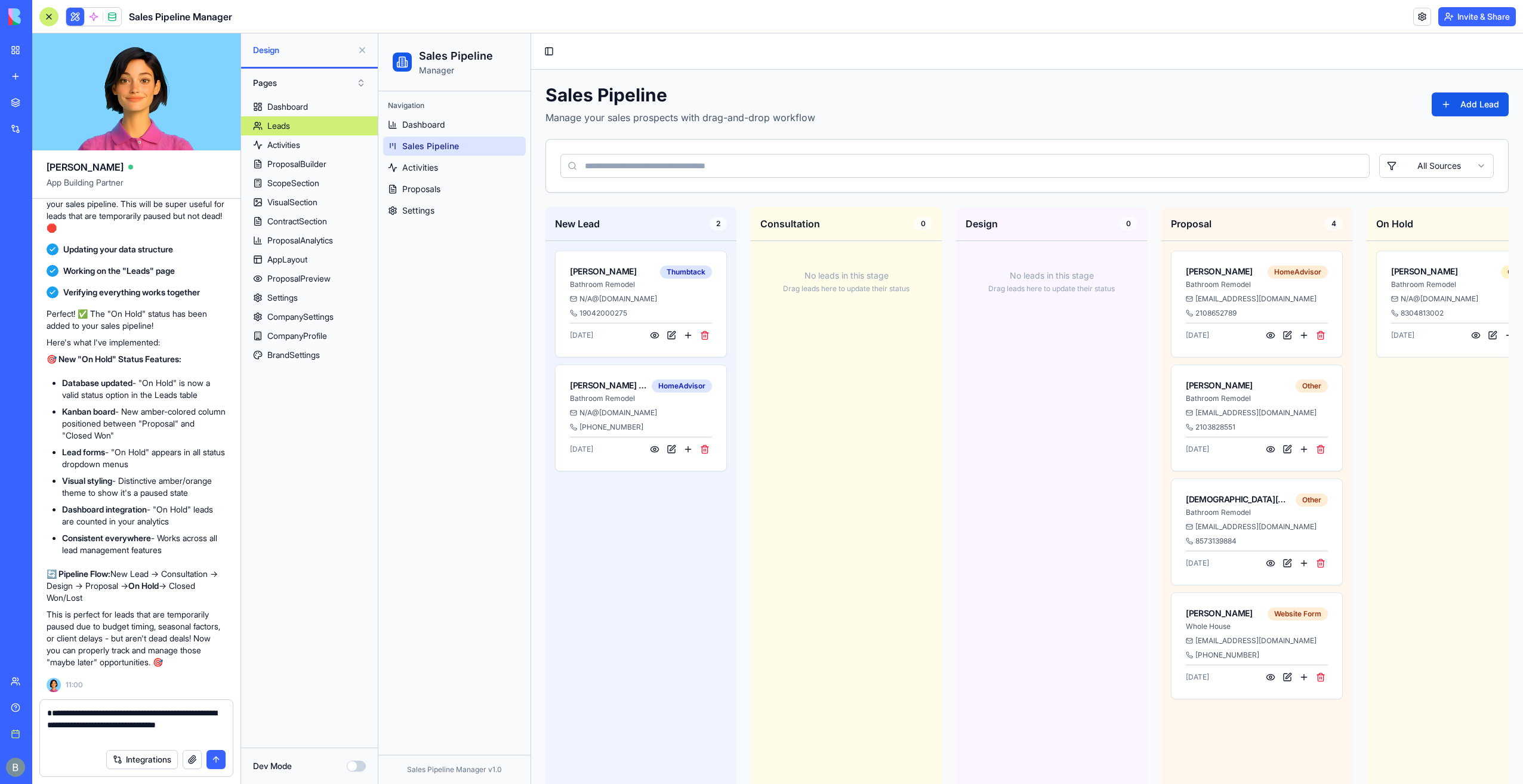
type textarea "**********"
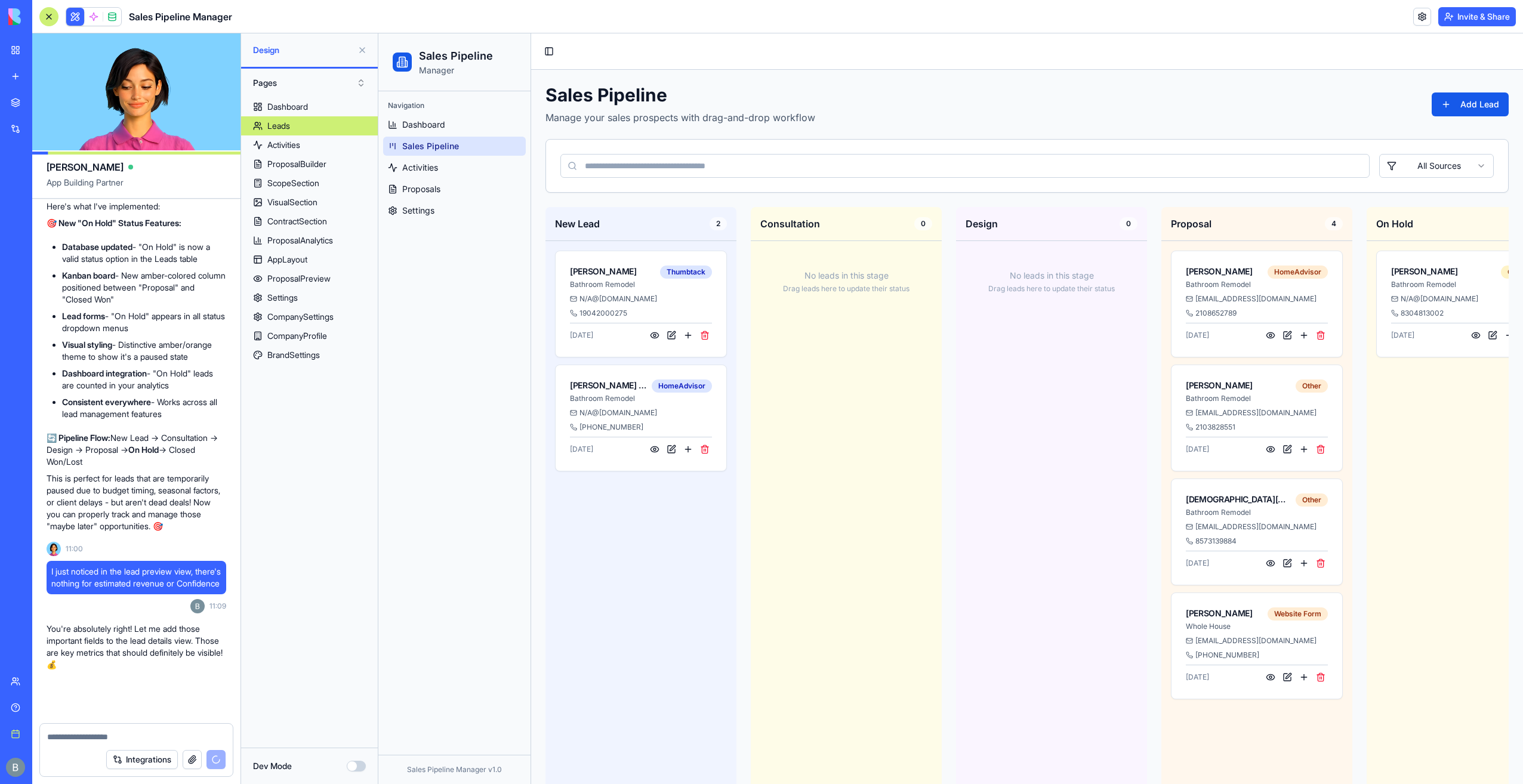
scroll to position [36474, 0]
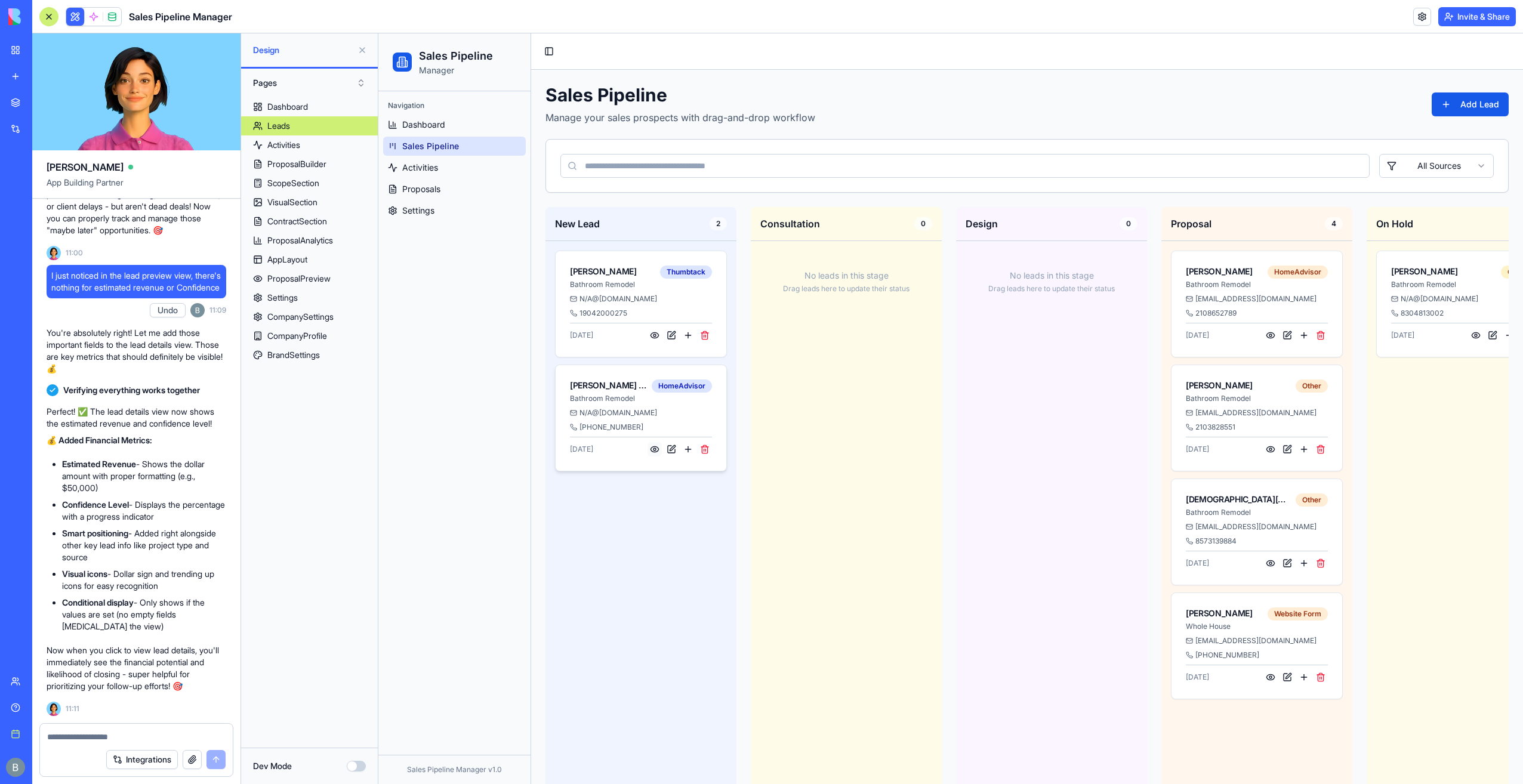
click at [655, 449] on button at bounding box center [654, 449] width 14 height 14
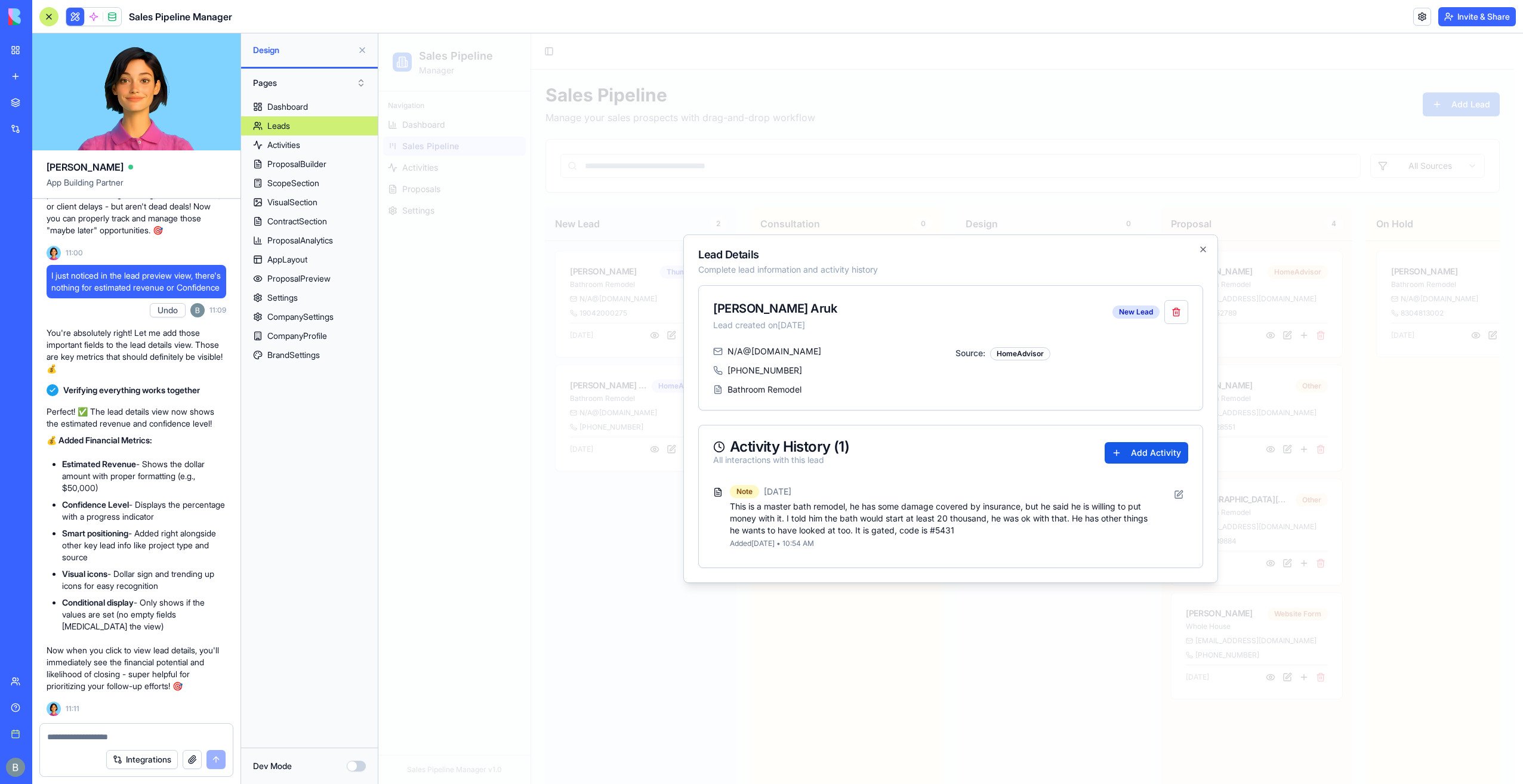
click at [665, 445] on div at bounding box center [950, 408] width 1144 height 751
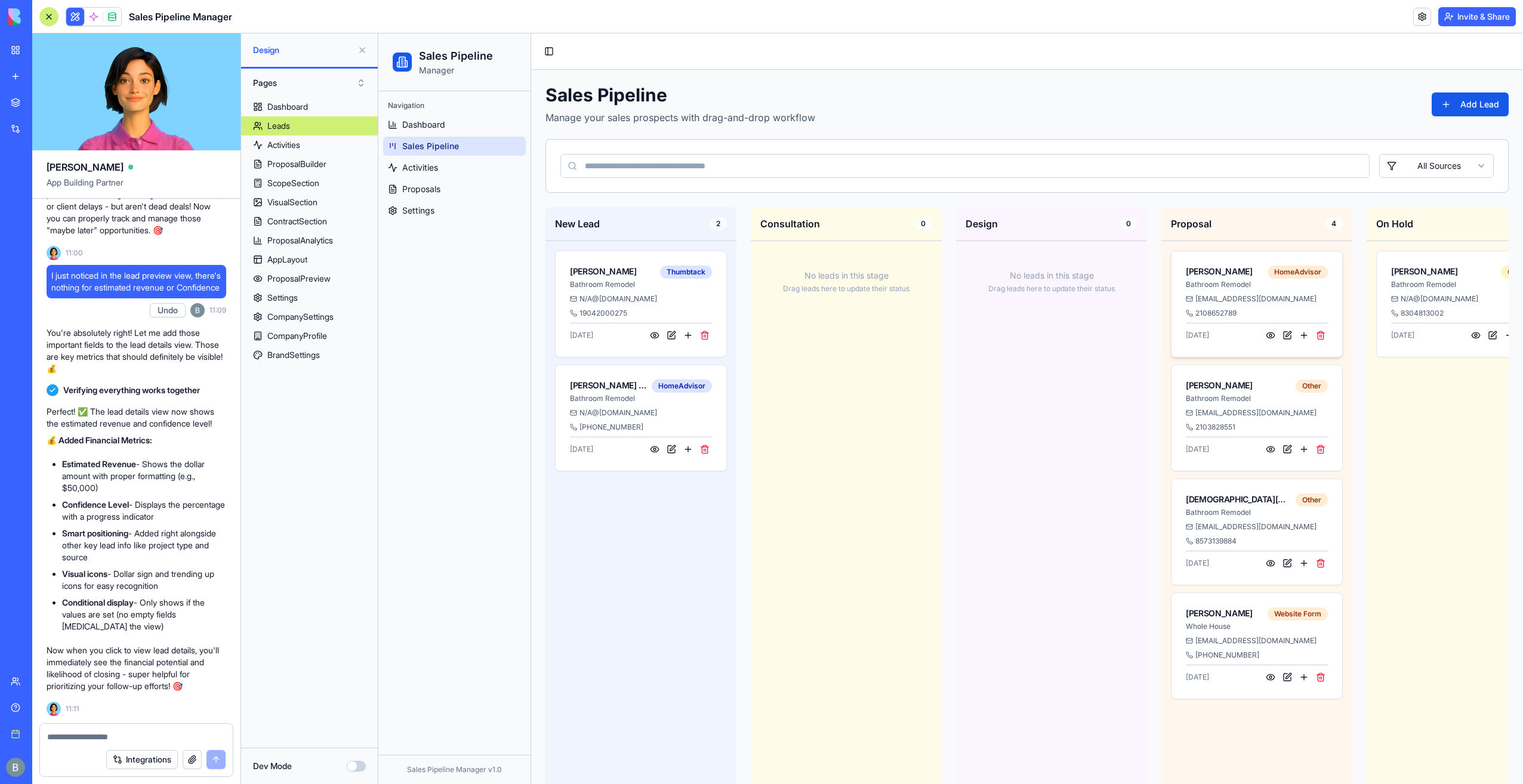
click at [1270, 334] on button at bounding box center [1270, 335] width 14 height 14
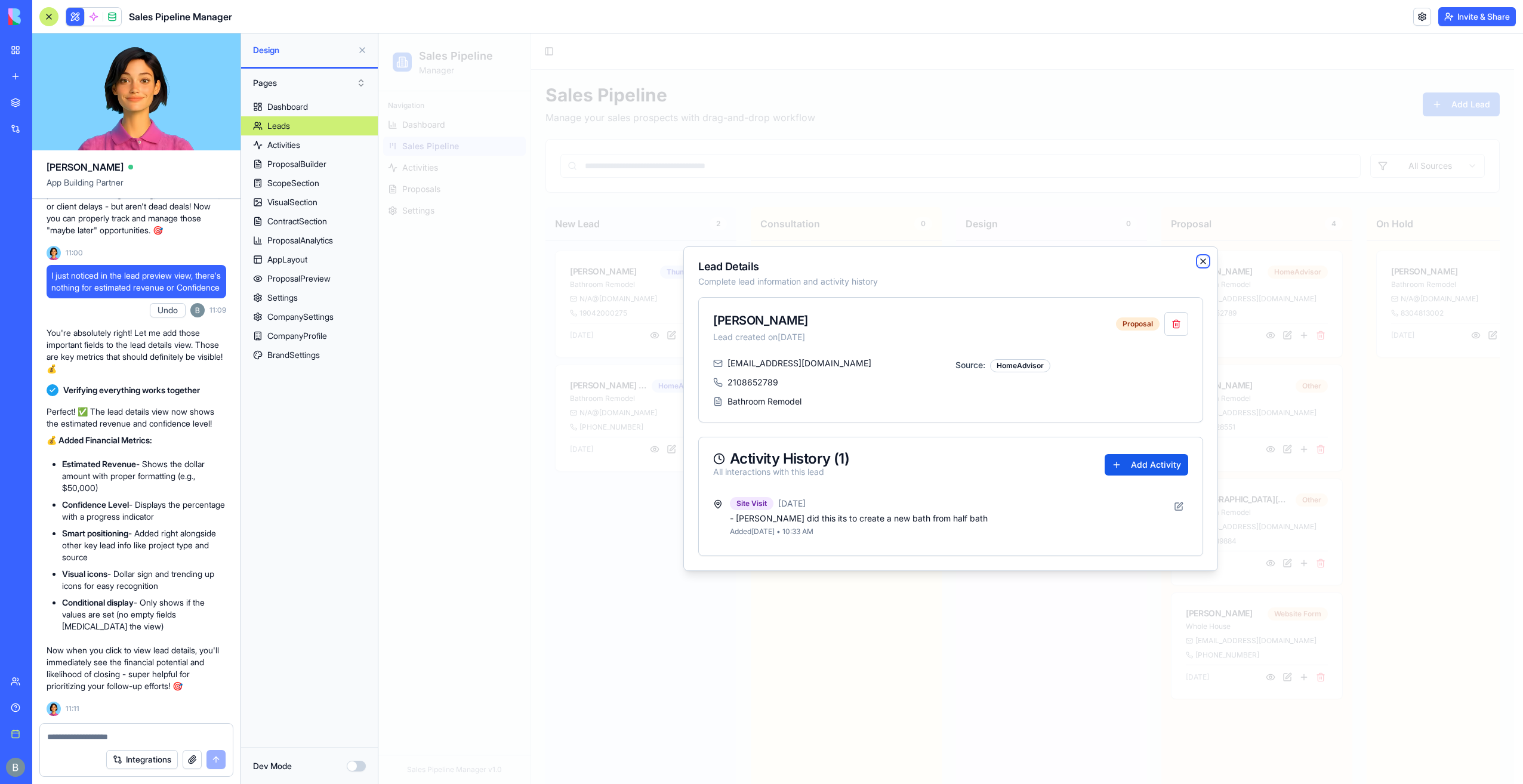
click at [1199, 260] on icon "button" at bounding box center [1203, 261] width 10 height 10
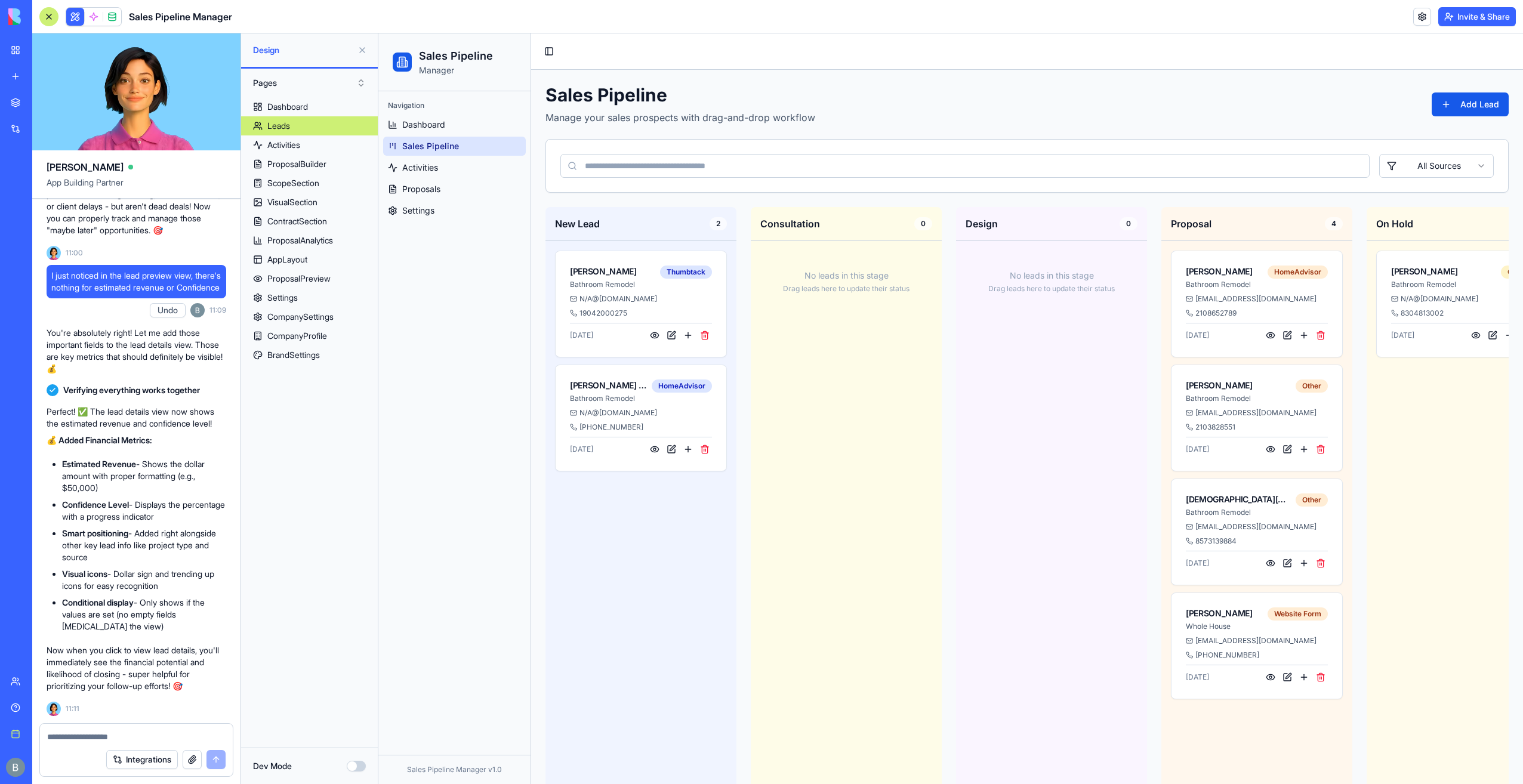
click at [96, 731] on div at bounding box center [136, 734] width 193 height 19
drag, startPoint x: 96, startPoint y: 731, endPoint x: 92, endPoint y: 737, distance: 7.2
click at [92, 737] on textarea at bounding box center [136, 737] width 179 height 12
click at [1267, 336] on button at bounding box center [1270, 335] width 14 height 14
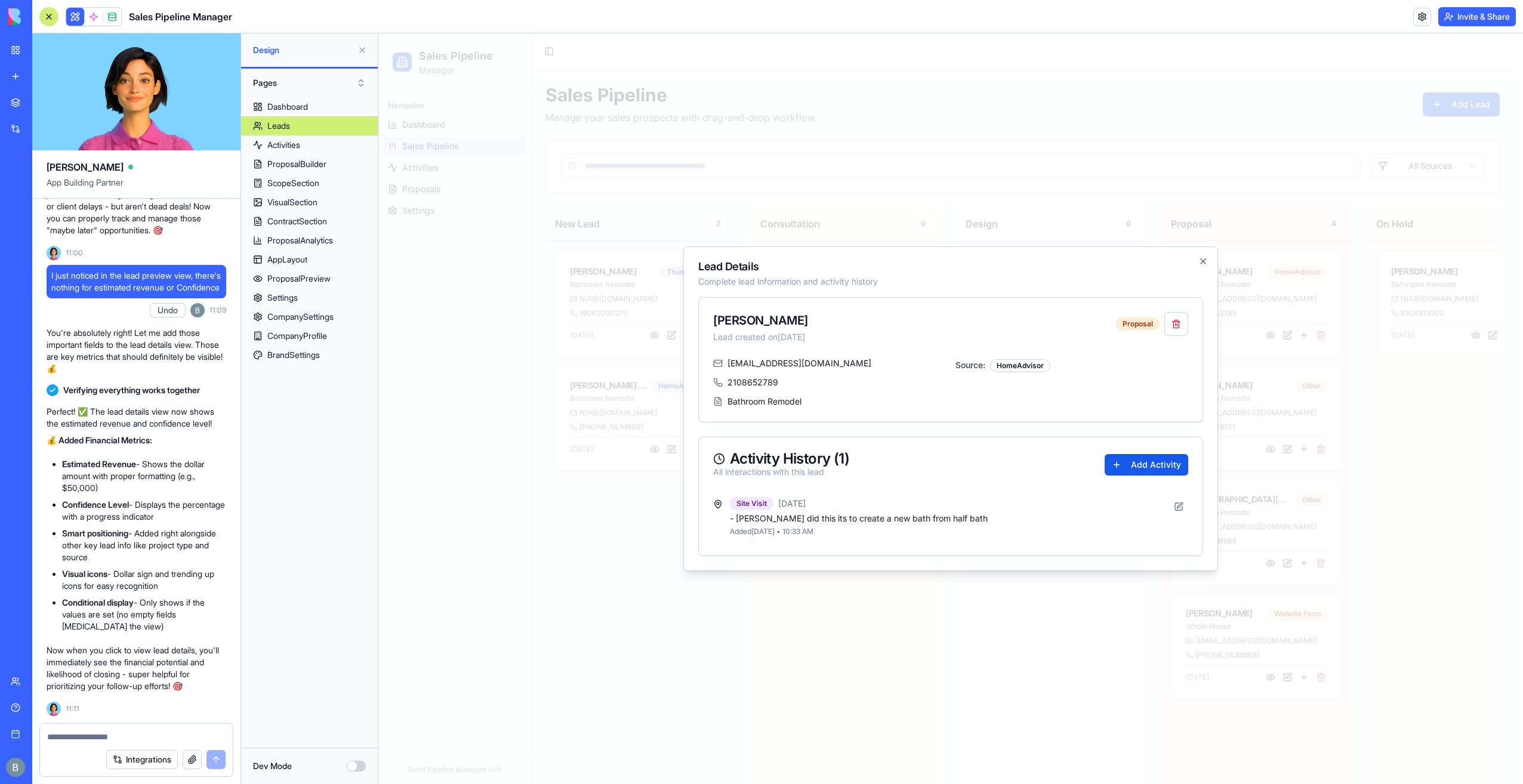
click at [136, 675] on p "Now when you click to view lead details, you'll immediately see the financial p…" at bounding box center [136, 668] width 179 height 47
click at [90, 743] on div "Integrations" at bounding box center [136, 759] width 193 height 33
click at [93, 733] on textarea at bounding box center [136, 737] width 179 height 12
type textarea "*"
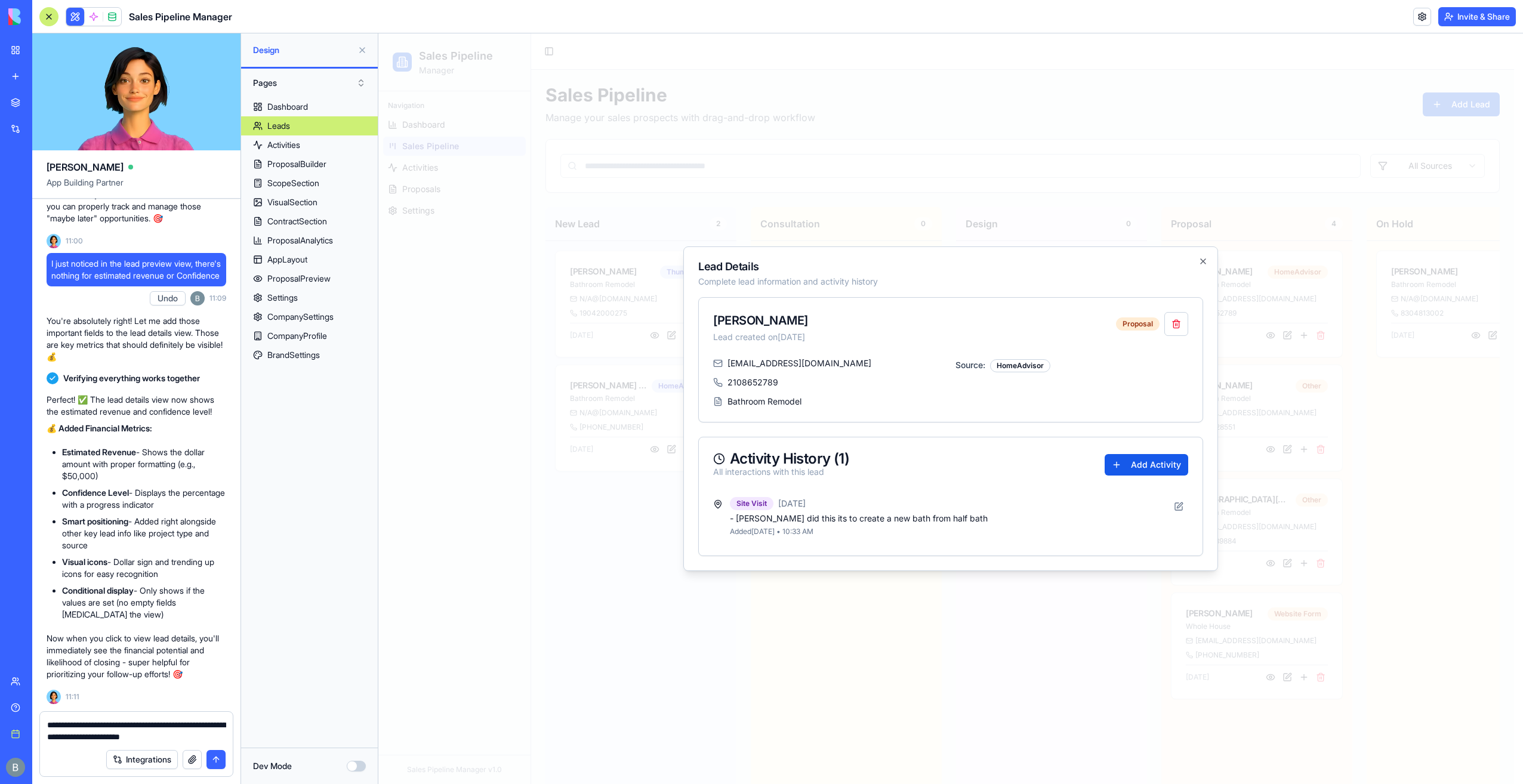
type textarea "**********"
paste textarea
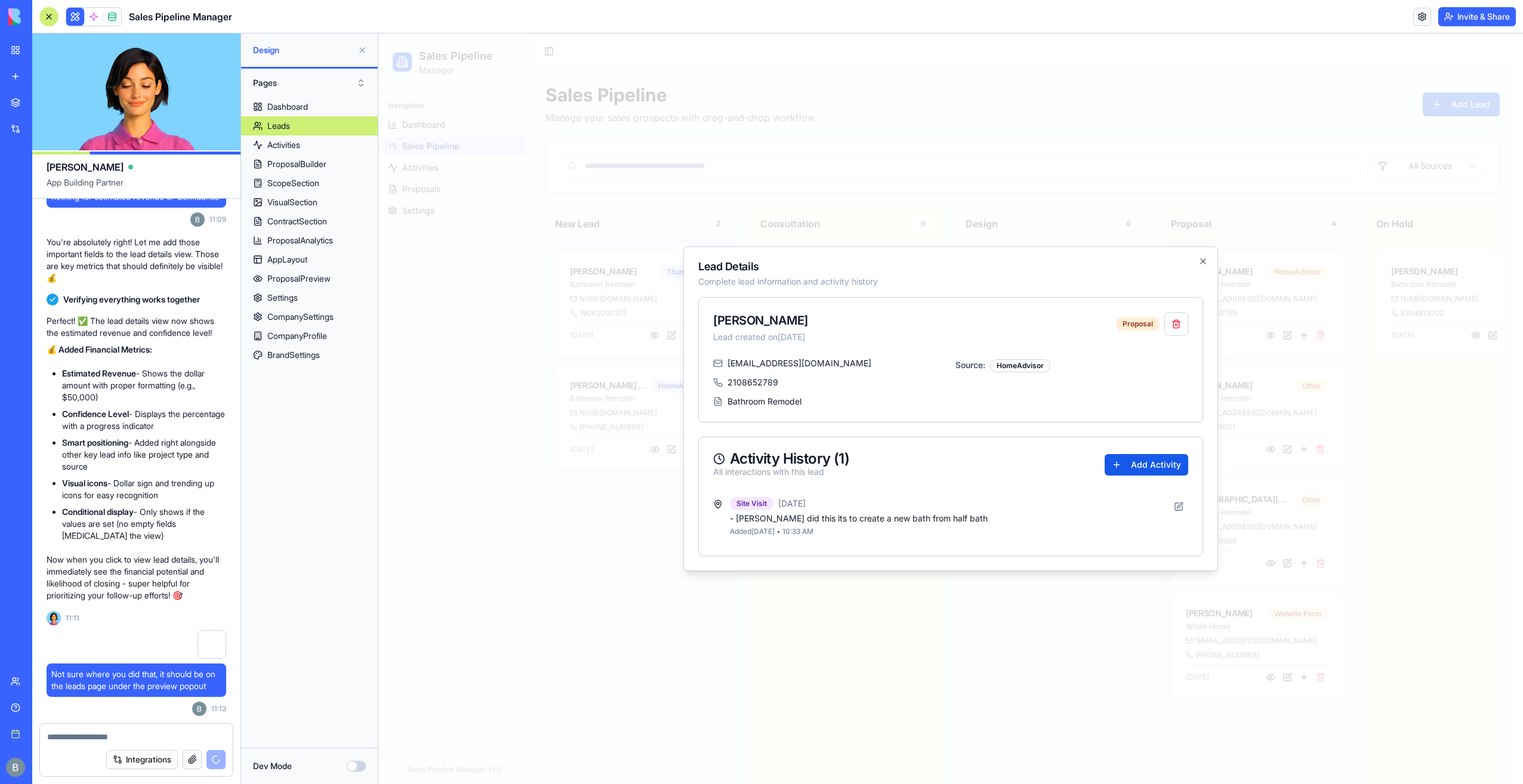
scroll to position [36953, 0]
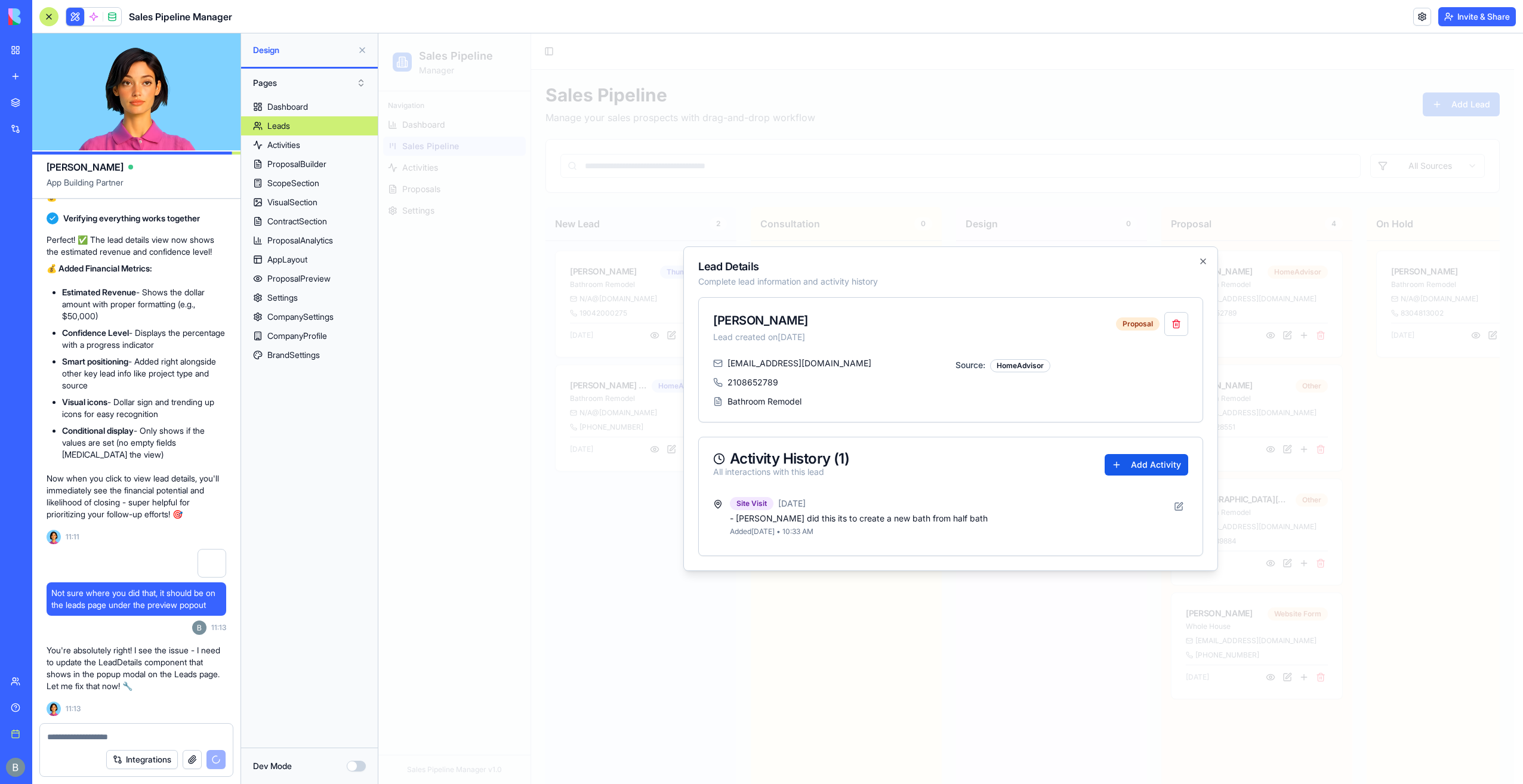
click at [299, 75] on button "Pages" at bounding box center [309, 83] width 125 height 19
click at [296, 82] on button "Pages" at bounding box center [309, 83] width 125 height 19
click at [294, 124] on div "Components" at bounding box center [309, 127] width 119 height 19
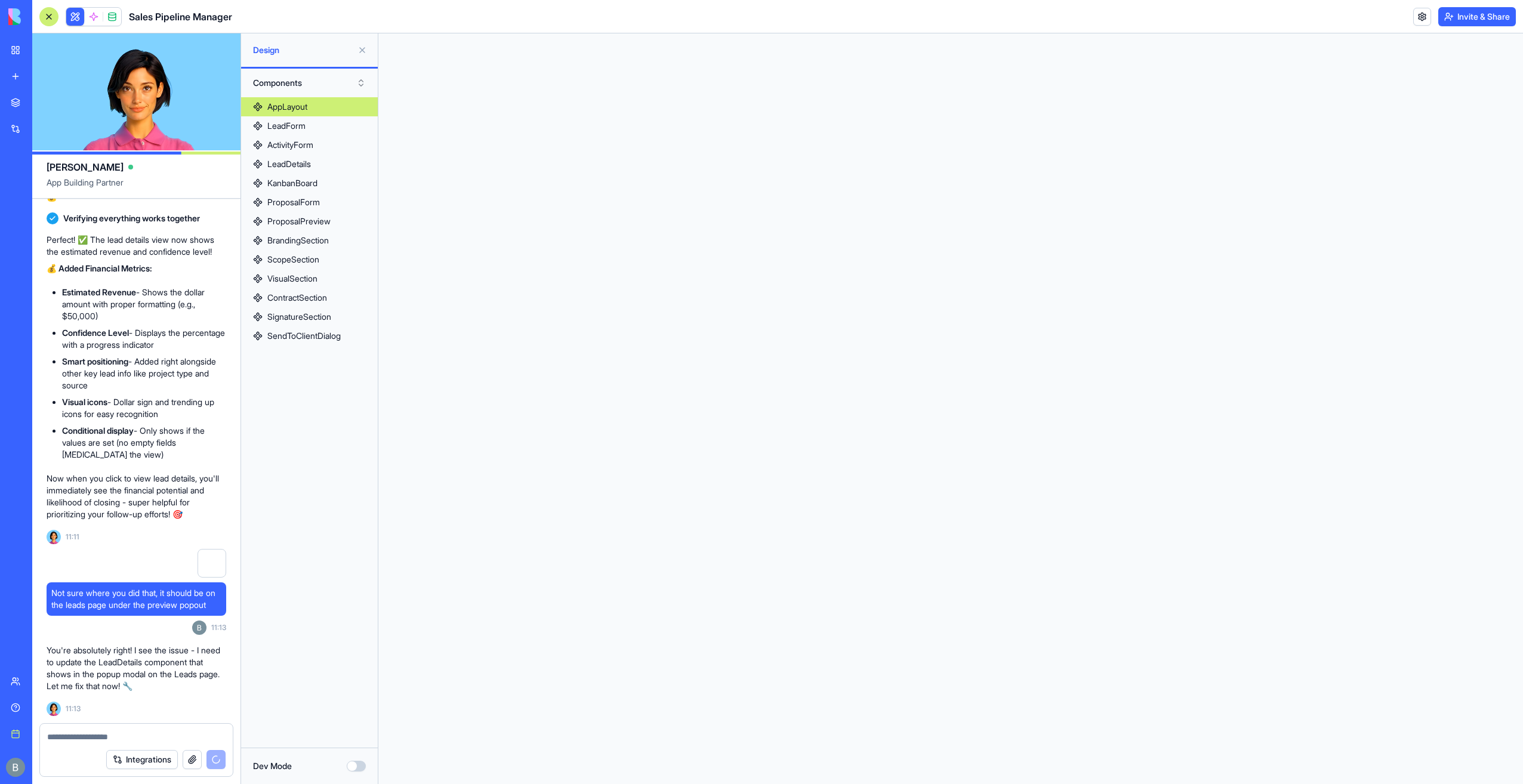
click at [299, 85] on button "Components" at bounding box center [309, 83] width 125 height 19
click at [299, 90] on button "Components" at bounding box center [309, 83] width 125 height 19
click at [299, 92] on button "Components" at bounding box center [309, 83] width 125 height 19
click at [293, 106] on div "Pages" at bounding box center [309, 107] width 119 height 19
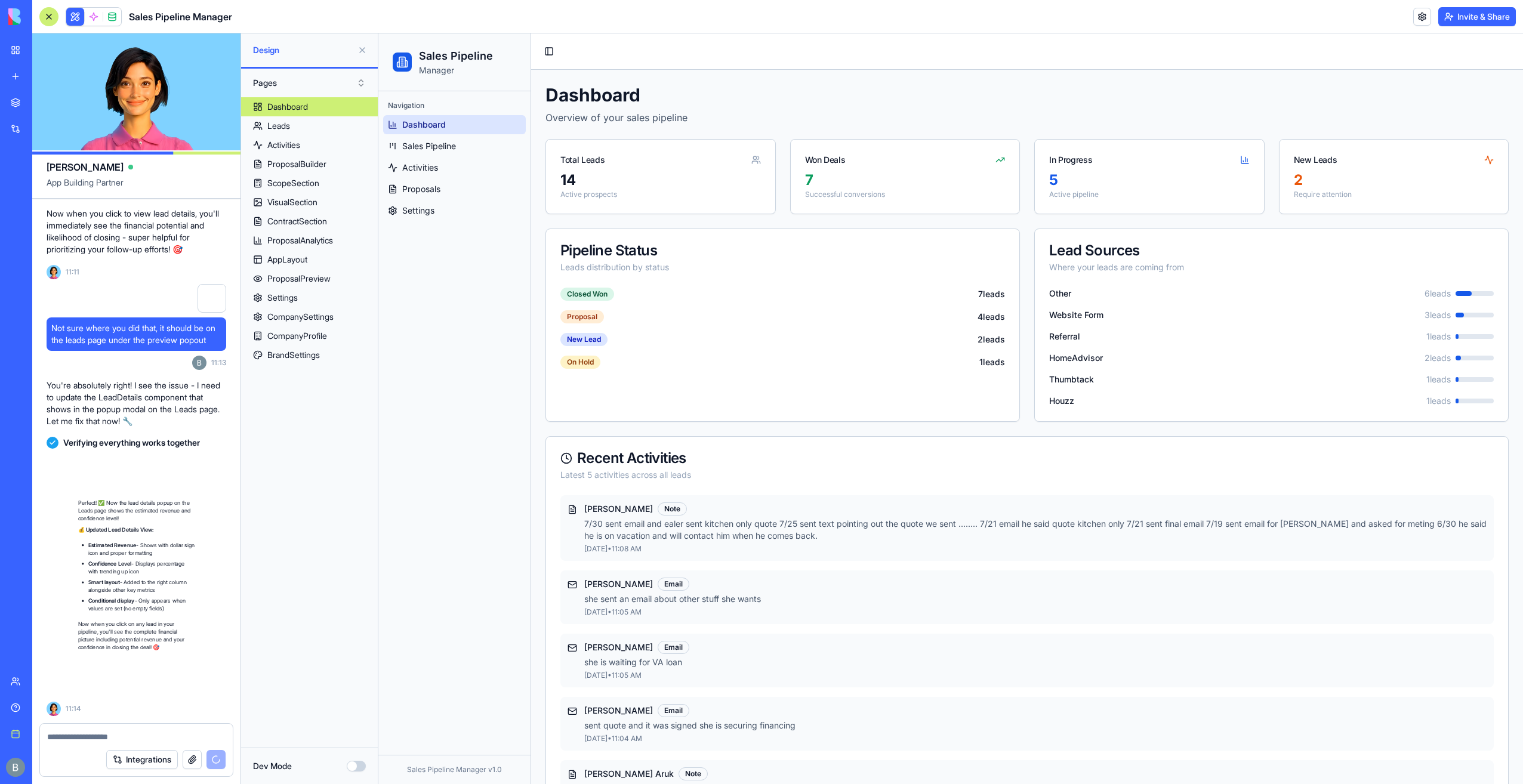
scroll to position [37219, 0]
